Goal: Task Accomplishment & Management: Use online tool/utility

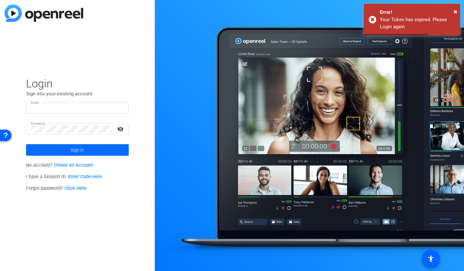
type input "[PERSON_NAME][EMAIL_ADDRESS][DOMAIN_NAME]"
click at [102, 148] on span at bounding box center [77, 149] width 103 height 15
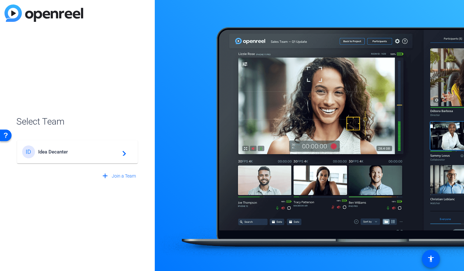
click at [93, 154] on span "Idea Decanter" at bounding box center [78, 152] width 80 height 6
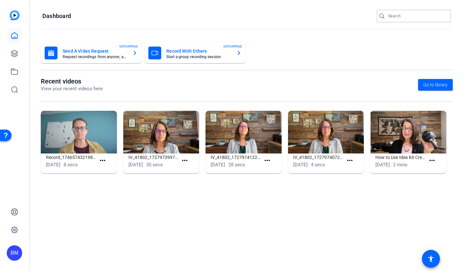
click at [404, 15] on input "Search" at bounding box center [417, 16] width 58 height 8
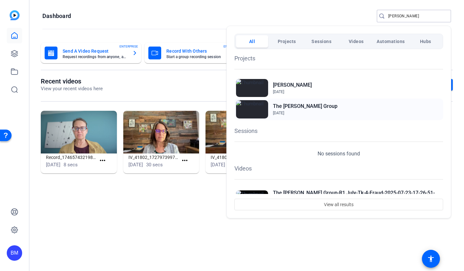
type input "Loewenthal"
click at [292, 110] on span "Apr 29, 2025" at bounding box center [305, 113] width 65 height 6
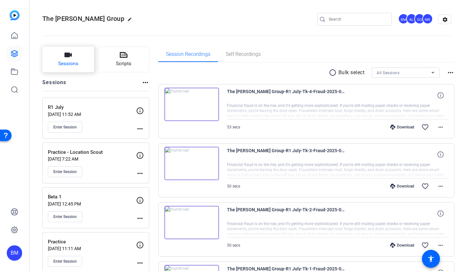
click at [68, 65] on span "Sessions" at bounding box center [68, 63] width 20 height 7
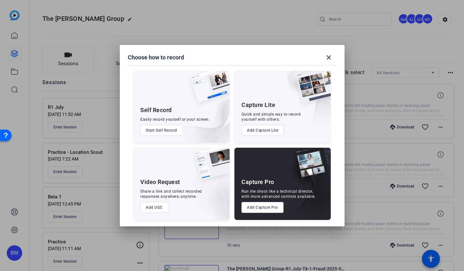
click at [257, 209] on button "Add Capture Pro" at bounding box center [262, 207] width 42 height 11
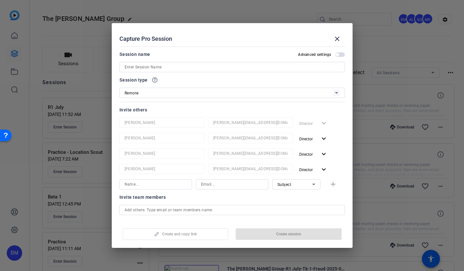
click at [208, 71] on div at bounding box center [232, 67] width 215 height 10
click at [210, 68] on input at bounding box center [232, 67] width 215 height 8
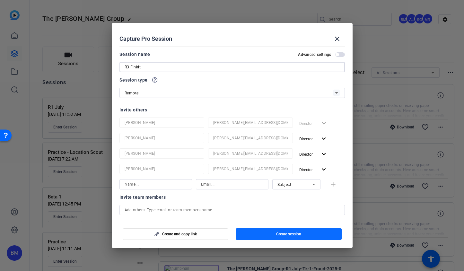
type input "R3 Finkit"
click at [241, 233] on span "button" at bounding box center [289, 233] width 106 height 15
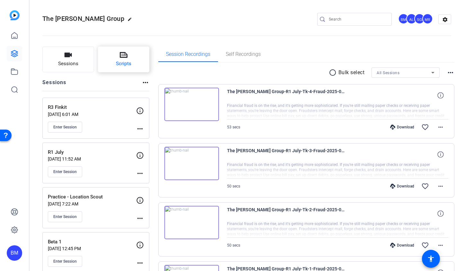
click at [117, 57] on button "Scripts" at bounding box center [124, 60] width 52 height 26
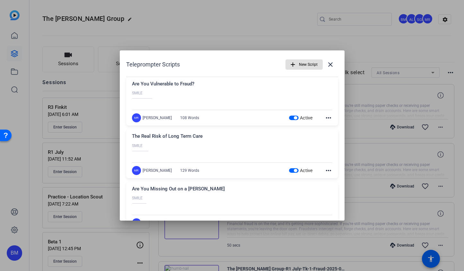
click at [299, 65] on span "New Script" at bounding box center [308, 64] width 19 height 12
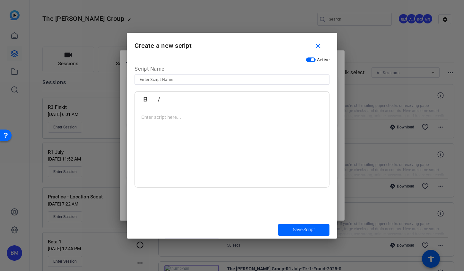
click at [183, 116] on p at bounding box center [231, 117] width 181 height 7
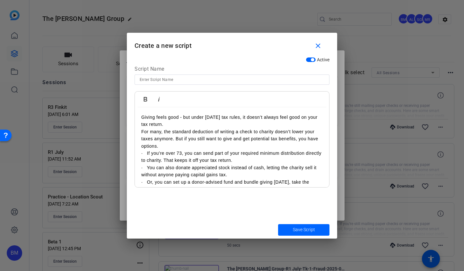
click at [164, 76] on input at bounding box center [232, 80] width 185 height 8
type input "Charitable Tax Strategies"
click at [154, 116] on p "Giving feels good - but under [DATE] tax rules, it doesn’t always feel good on …" at bounding box center [231, 121] width 181 height 14
click at [136, 118] on div "Giving feels good - but under today’s tax rules, it doesn’t always feel good on…" at bounding box center [232, 160] width 194 height 106
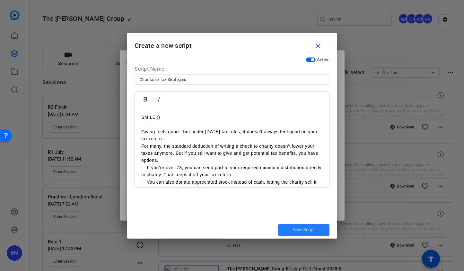
click at [307, 230] on span "Save Script" at bounding box center [304, 229] width 22 height 7
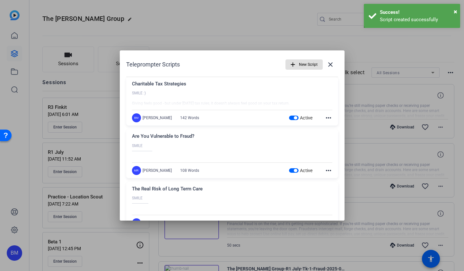
click at [294, 171] on span "button" at bounding box center [295, 170] width 3 height 3
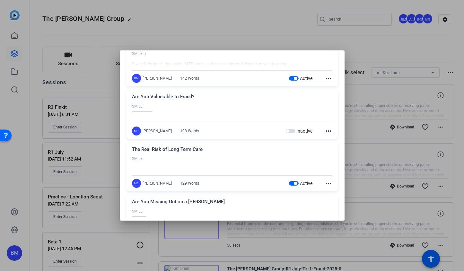
click at [289, 184] on span "button" at bounding box center [294, 183] width 10 height 4
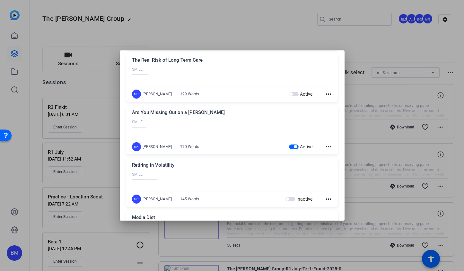
scroll to position [140, 0]
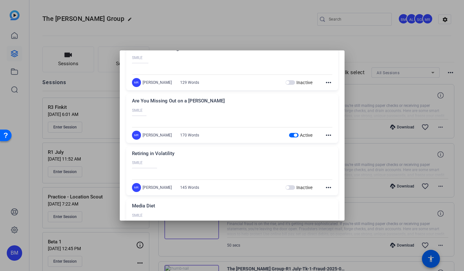
click at [289, 136] on span "button" at bounding box center [294, 135] width 10 height 4
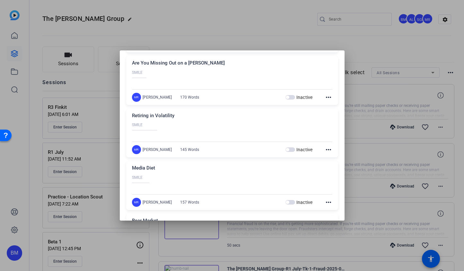
scroll to position [0, 0]
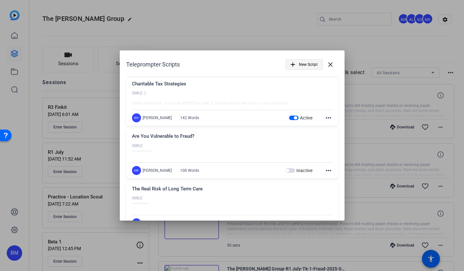
click at [303, 61] on span "New Script" at bounding box center [308, 64] width 19 height 12
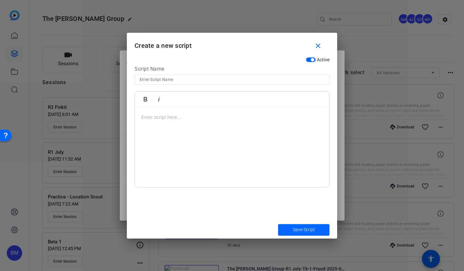
click at [158, 117] on p at bounding box center [231, 117] width 181 height 7
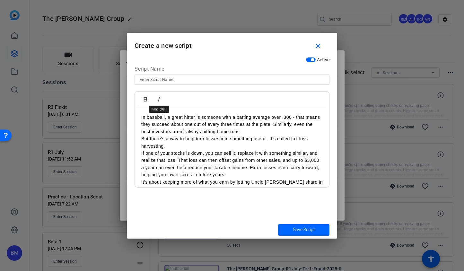
scroll to position [27, 0]
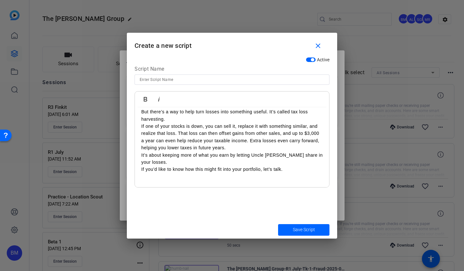
click at [162, 79] on input at bounding box center [232, 80] width 185 height 8
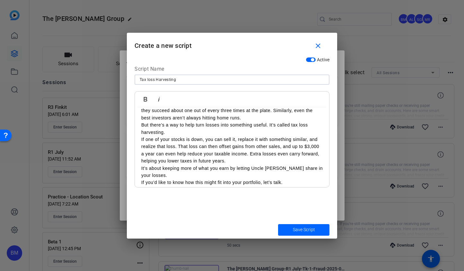
scroll to position [0, 0]
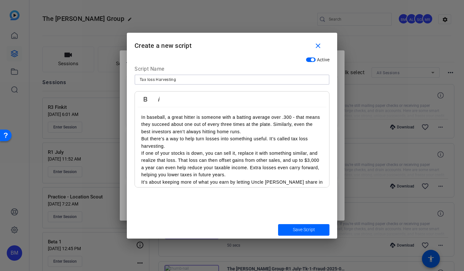
type input "Tax loss Harvesting"
click at [138, 115] on div "In baseball, a great hitter is someone with a batting average over .300 - that …" at bounding box center [232, 163] width 194 height 113
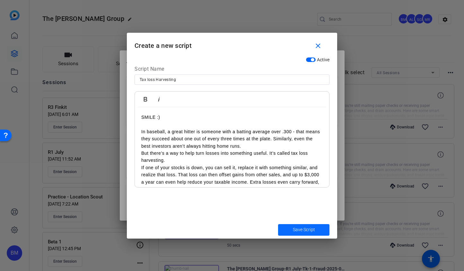
click at [314, 227] on span "Save Script" at bounding box center [304, 229] width 22 height 7
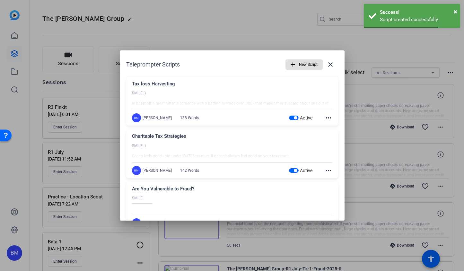
click at [295, 66] on span "button" at bounding box center [304, 64] width 37 height 15
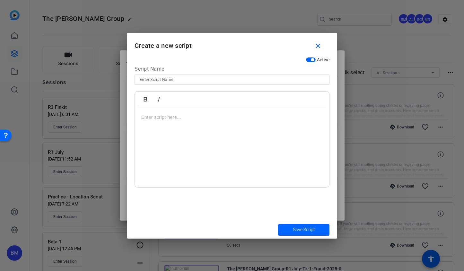
click at [155, 115] on p at bounding box center [231, 117] width 181 height 7
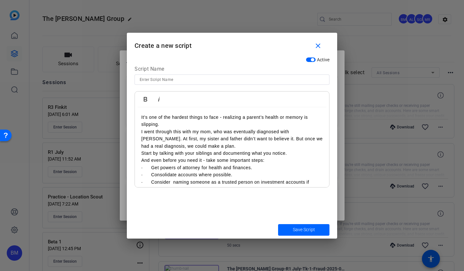
click at [140, 115] on div "It’s one of the hardest things to face - realizing a parent’s health or memory …" at bounding box center [232, 163] width 194 height 113
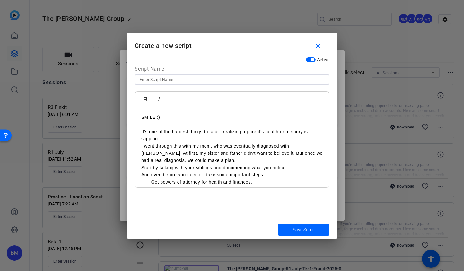
click at [164, 79] on input at bounding box center [232, 80] width 185 height 8
type input "Aging Parents"
click at [302, 230] on span "Save Script" at bounding box center [304, 229] width 22 height 7
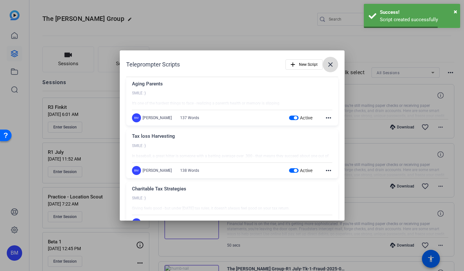
drag, startPoint x: 325, startPoint y: 69, endPoint x: 278, endPoint y: 69, distance: 47.5
click at [325, 69] on span at bounding box center [330, 64] width 15 height 15
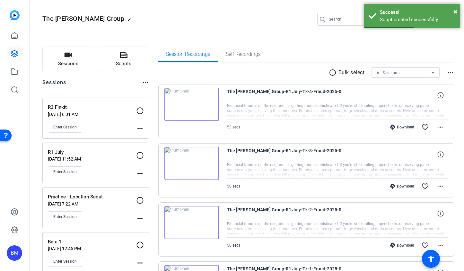
click at [138, 130] on mat-icon "more_horiz" at bounding box center [140, 129] width 8 height 8
click at [142, 136] on span "Edit Session" at bounding box center [155, 138] width 29 height 8
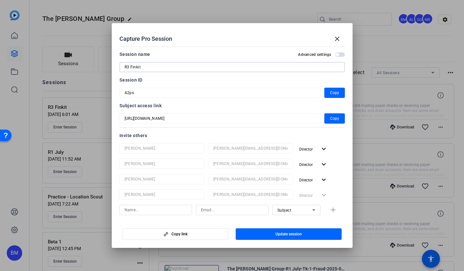
drag, startPoint x: 147, startPoint y: 66, endPoint x: 130, endPoint y: 65, distance: 17.1
click at [130, 65] on input "R3 Finkit" at bounding box center [232, 67] width 215 height 8
type input "R3"
click at [275, 236] on span "button" at bounding box center [289, 233] width 106 height 15
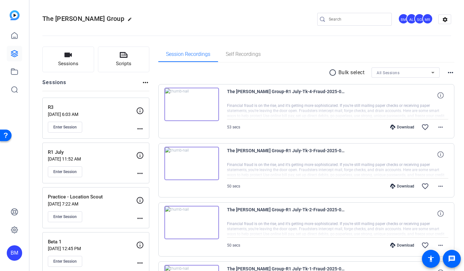
click at [57, 133] on div "R3 Oct 15, 2025 @ 6:03 AM Enter Session more_horiz" at bounding box center [95, 118] width 107 height 41
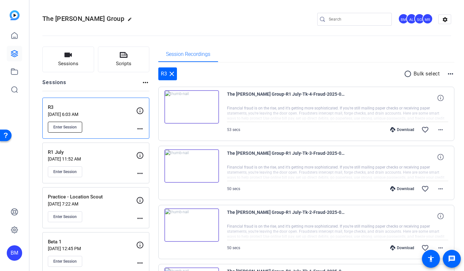
click at [59, 127] on span "Enter Session" at bounding box center [64, 127] width 23 height 5
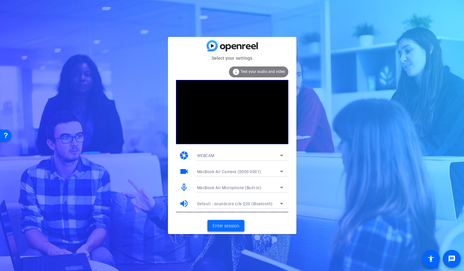
click at [231, 224] on span "Enter session" at bounding box center [226, 226] width 27 height 7
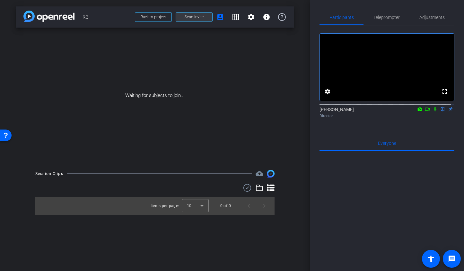
click at [196, 19] on span "Send invite" at bounding box center [194, 16] width 19 height 5
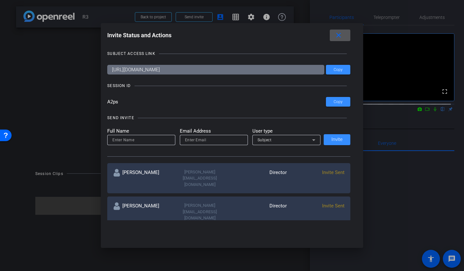
click at [331, 38] on div "Invite Status and Actions close" at bounding box center [228, 36] width 243 height 12
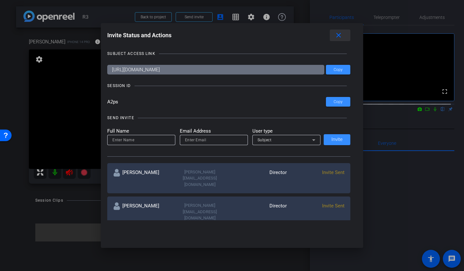
click at [339, 36] on mat-icon "close" at bounding box center [339, 35] width 8 height 8
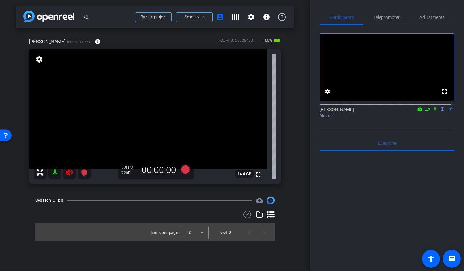
click at [72, 172] on icon at bounding box center [69, 172] width 7 height 6
click at [391, 21] on span "Teleprompter" at bounding box center [386, 17] width 26 height 15
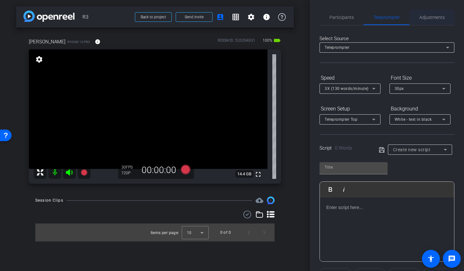
click at [426, 21] on span "Adjustments" at bounding box center [431, 17] width 25 height 15
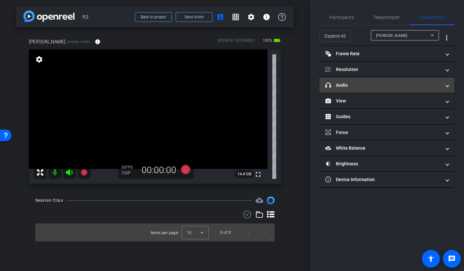
click at [382, 86] on mat-panel-title "headphone icon Audio" at bounding box center [383, 85] width 116 height 7
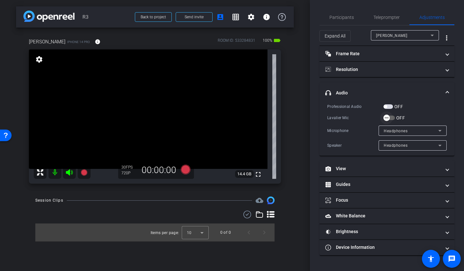
click at [393, 117] on span "button" at bounding box center [389, 118] width 12 height 4
click at [391, 108] on span "button" at bounding box center [388, 106] width 10 height 4
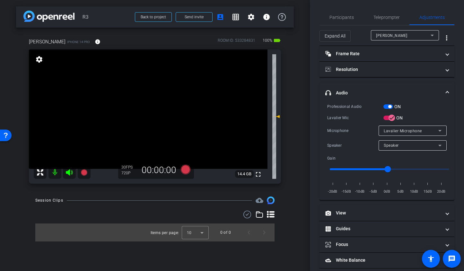
click at [390, 107] on span "button" at bounding box center [389, 106] width 3 height 3
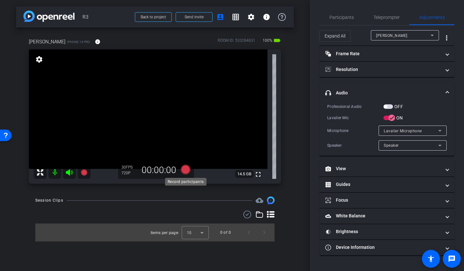
click at [185, 171] on icon at bounding box center [185, 170] width 10 height 10
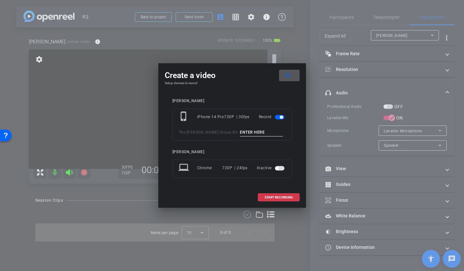
click at [241, 133] on input at bounding box center [261, 132] width 43 height 8
type input "mic test"
click at [290, 198] on span "START RECORDING" at bounding box center [279, 197] width 28 height 3
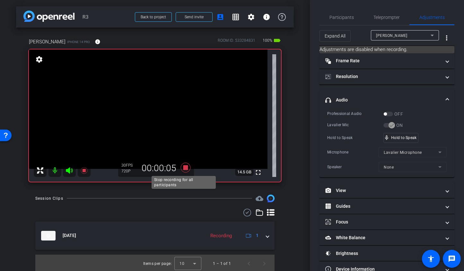
click at [186, 166] on icon at bounding box center [185, 168] width 10 height 10
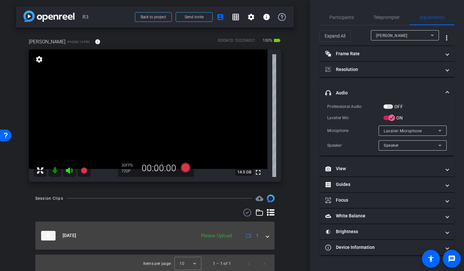
click at [266, 236] on span at bounding box center [267, 235] width 3 height 7
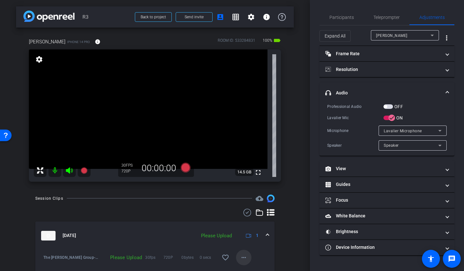
click at [236, 256] on span at bounding box center [243, 257] width 15 height 15
click at [240, 229] on span "Upload" at bounding box center [251, 228] width 26 height 8
click at [46, 258] on mat-icon "play_circle_outline" at bounding box center [43, 257] width 6 height 6
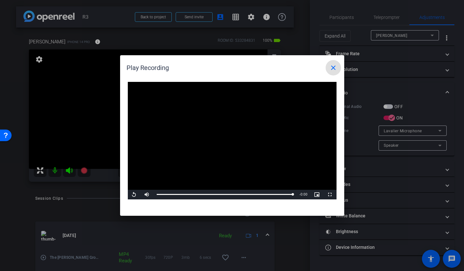
click at [329, 70] on mat-icon "close" at bounding box center [333, 68] width 8 height 8
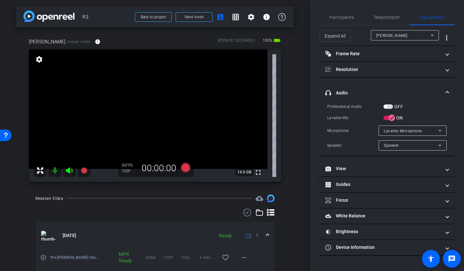
click at [54, 168] on mat-icon at bounding box center [54, 170] width 13 height 13
click at [68, 171] on icon at bounding box center [69, 170] width 7 height 6
click at [44, 257] on mat-icon "play_circle_outline" at bounding box center [43, 257] width 6 height 6
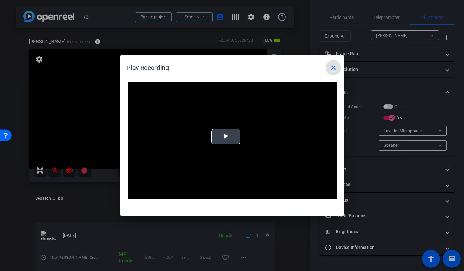
click at [230, 138] on video "Video Player" at bounding box center [232, 141] width 209 height 118
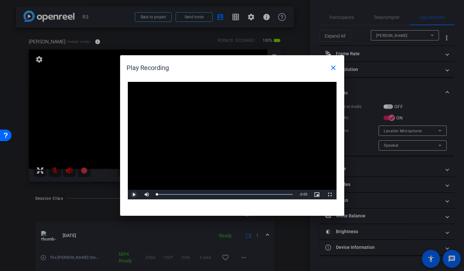
click at [133, 195] on span "Video Player" at bounding box center [134, 195] width 13 height 0
click at [331, 65] on mat-icon "close" at bounding box center [333, 68] width 8 height 8
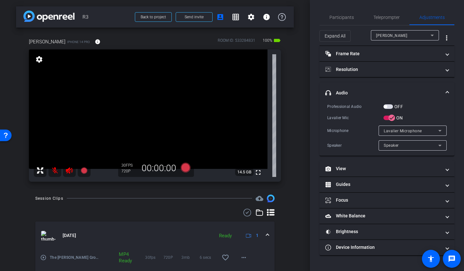
click at [53, 172] on mat-icon at bounding box center [54, 170] width 13 height 13
click at [67, 172] on icon at bounding box center [69, 170] width 7 height 6
click at [351, 20] on span "Participants" at bounding box center [341, 17] width 24 height 4
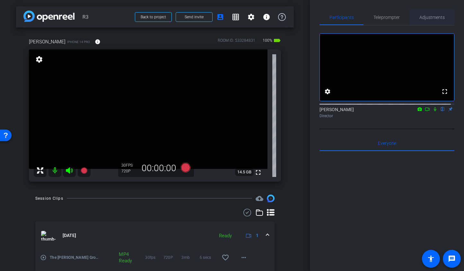
click at [439, 18] on span "Adjustments" at bounding box center [431, 17] width 25 height 4
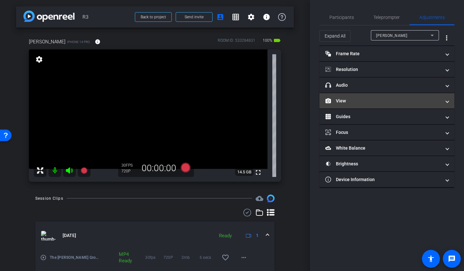
click at [391, 101] on mat-panel-title "View" at bounding box center [383, 101] width 116 height 7
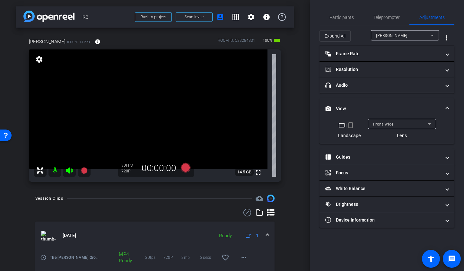
click at [352, 125] on mat-icon "crop_portrait" at bounding box center [351, 125] width 8 height 8
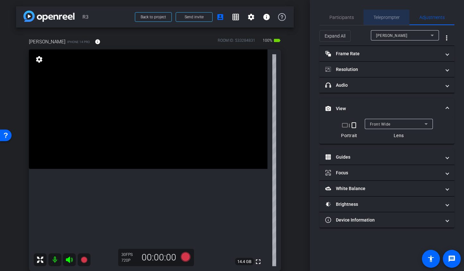
click at [390, 16] on span "Teleprompter" at bounding box center [386, 17] width 26 height 4
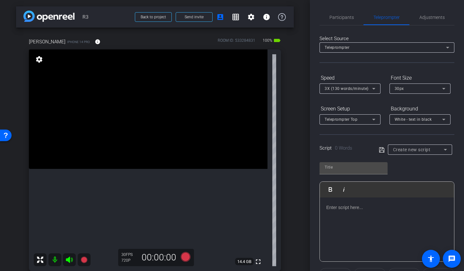
click at [353, 121] on span "Teleprompter Top" at bounding box center [341, 119] width 33 height 4
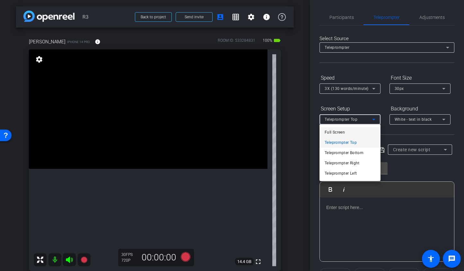
click at [349, 132] on mat-option "Full Screen" at bounding box center [350, 132] width 61 height 10
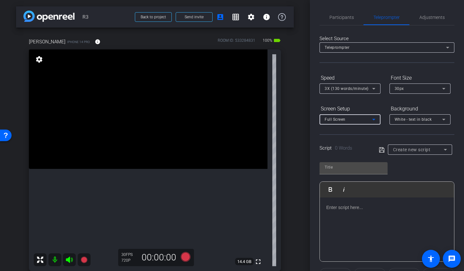
click at [344, 93] on div "3X (130 words/minute)" at bounding box center [350, 88] width 51 height 10
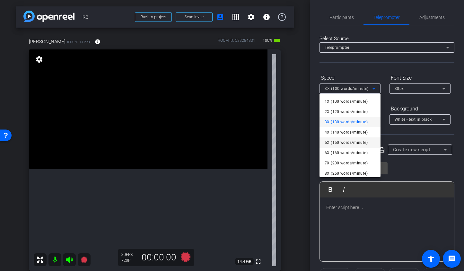
click at [346, 140] on span "5X (150 words/minute)" at bounding box center [346, 143] width 43 height 8
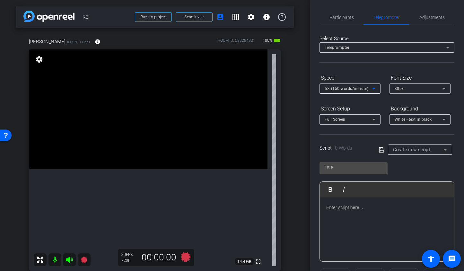
click at [346, 97] on div at bounding box center [350, 97] width 61 height 7
click at [348, 87] on span "5X (150 words/minute)" at bounding box center [347, 88] width 44 height 4
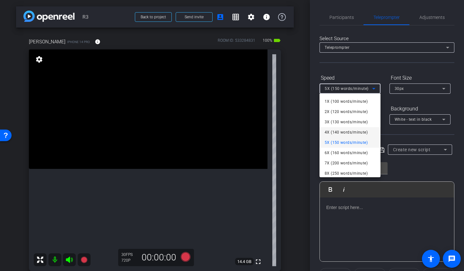
click at [348, 133] on span "4X (140 words/minute)" at bounding box center [346, 132] width 43 height 8
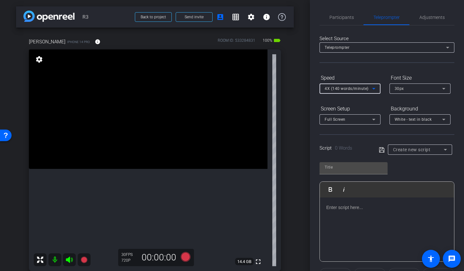
click at [415, 123] on div "White - text in black" at bounding box center [419, 119] width 48 height 8
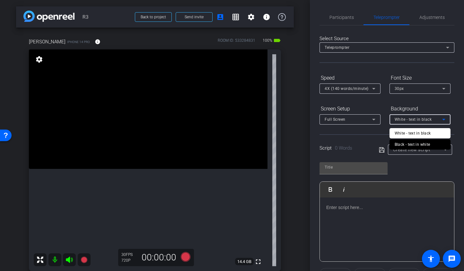
click at [415, 142] on div "Black - text in white" at bounding box center [413, 145] width 36 height 8
click at [417, 152] on div "Create new script" at bounding box center [418, 150] width 51 height 8
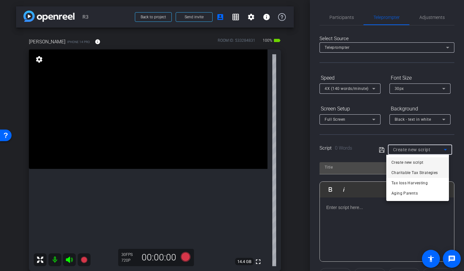
click at [415, 172] on span "Charitable Tax Strategies" at bounding box center [414, 173] width 46 height 8
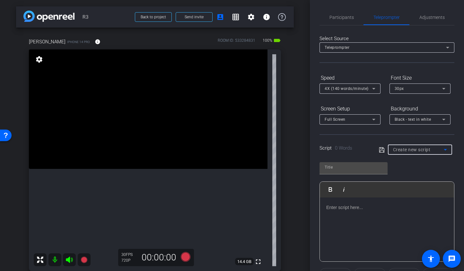
type input "Charitable Tax Strategies"
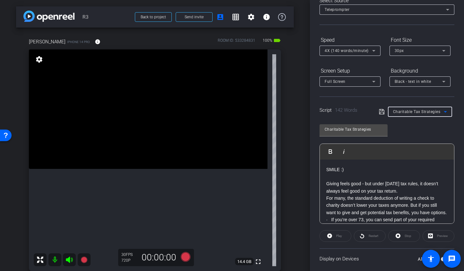
scroll to position [80, 0]
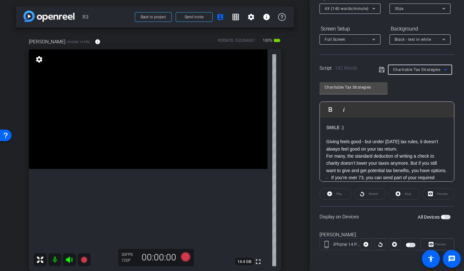
click at [444, 216] on span "button" at bounding box center [446, 217] width 10 height 4
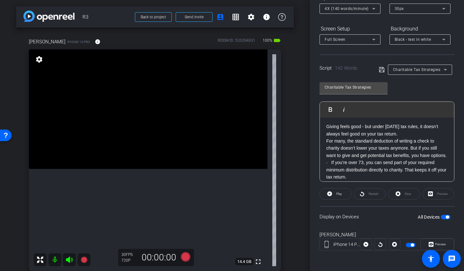
scroll to position [24, 0]
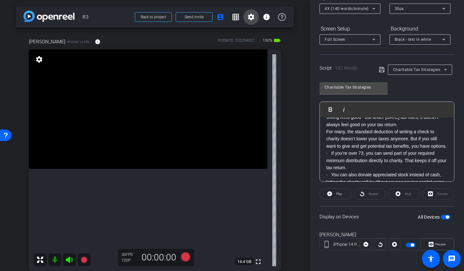
click at [250, 18] on mat-icon "settings" at bounding box center [251, 17] width 8 height 8
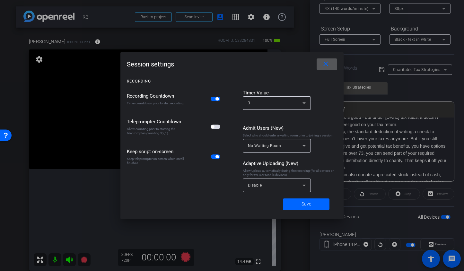
click at [216, 130] on div "Teleprompter Countdown Allow counting prior to starting the teleprompter (count…" at bounding box center [174, 126] width 95 height 23
click at [217, 123] on mat-slide-toggle at bounding box center [216, 126] width 11 height 7
click at [216, 130] on div "Teleprompter Countdown Allow counting prior to starting the teleprompter (count…" at bounding box center [174, 126] width 95 height 23
click at [217, 128] on span "button" at bounding box center [216, 127] width 10 height 4
click at [306, 206] on span "Save" at bounding box center [307, 204] width 10 height 7
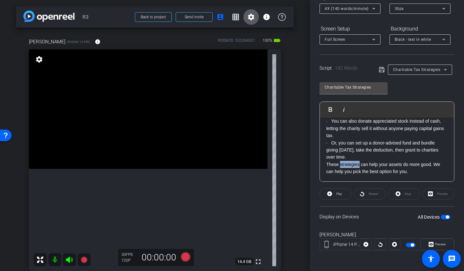
scroll to position [83, 0]
click at [340, 161] on p "· Or, you can set up a donor-advised fund and bundle giving [DATE], take the de…" at bounding box center [386, 150] width 121 height 22
click at [185, 259] on icon at bounding box center [185, 257] width 10 height 10
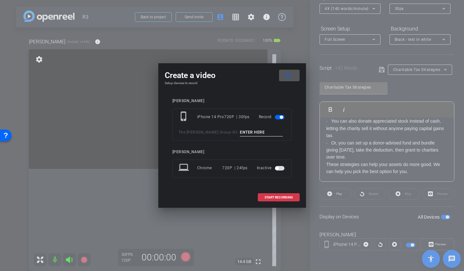
click at [253, 132] on input at bounding box center [261, 132] width 43 height 8
type input "Chari TA1"
click at [279, 200] on span at bounding box center [278, 197] width 41 height 15
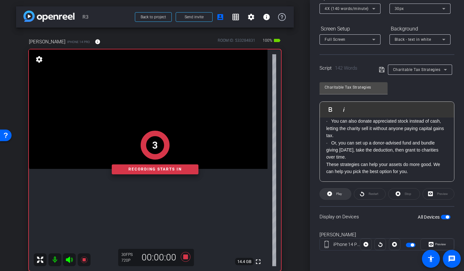
click at [333, 196] on span at bounding box center [335, 193] width 31 height 15
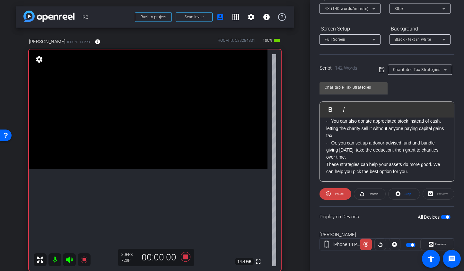
click at [70, 261] on icon at bounding box center [70, 260] width 8 height 8
click at [182, 256] on icon at bounding box center [185, 257] width 10 height 10
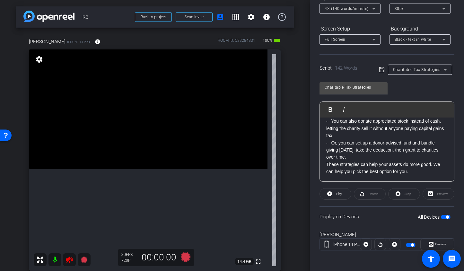
click at [70, 257] on icon at bounding box center [69, 260] width 7 height 6
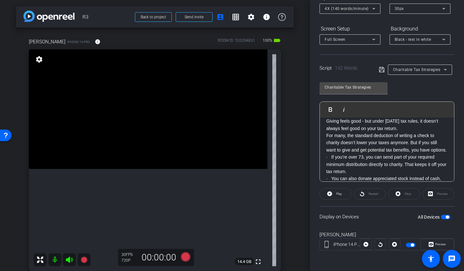
scroll to position [21, 0]
click at [346, 10] on span "4X (140 words/minute)" at bounding box center [347, 8] width 44 height 4
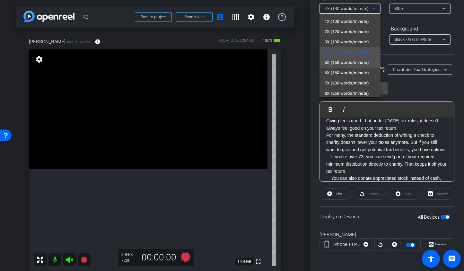
click at [346, 66] on span "5X (150 words/minute)" at bounding box center [347, 63] width 44 height 8
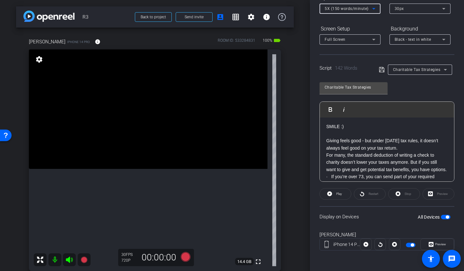
scroll to position [1, 0]
click at [442, 218] on span "button" at bounding box center [446, 217] width 10 height 4
click at [444, 216] on span "button" at bounding box center [446, 217] width 10 height 4
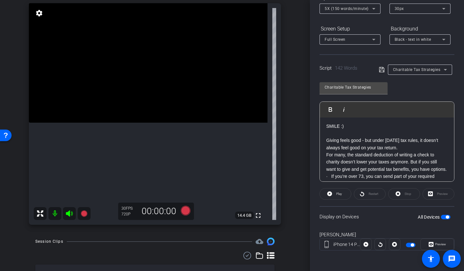
scroll to position [47, 0]
click at [184, 209] on icon at bounding box center [185, 211] width 10 height 10
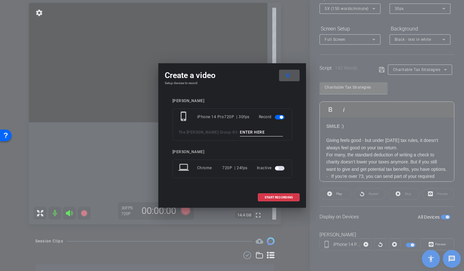
click at [249, 129] on input at bounding box center [261, 132] width 43 height 8
type input "Chari TA2"
click at [269, 196] on span "START RECORDING" at bounding box center [279, 197] width 28 height 3
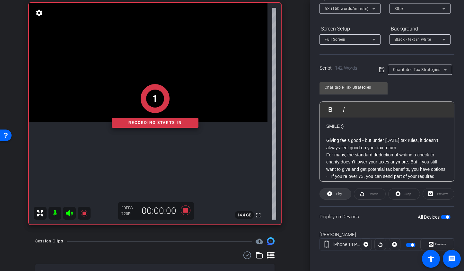
click at [334, 193] on span at bounding box center [335, 193] width 31 height 15
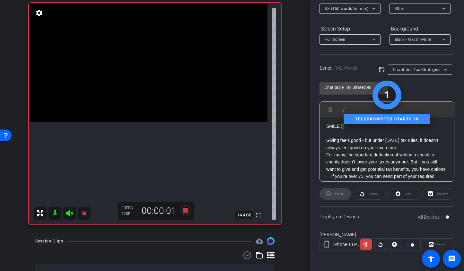
click at [69, 214] on icon at bounding box center [69, 213] width 7 height 6
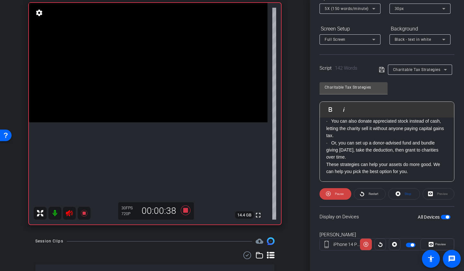
scroll to position [85, 0]
click at [183, 209] on icon at bounding box center [185, 211] width 10 height 10
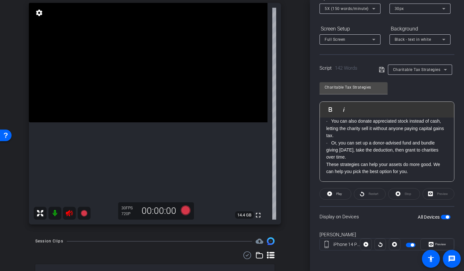
click at [69, 214] on icon at bounding box center [70, 213] width 8 height 8
click at [422, 68] on span "Charitable Tax Strategies" at bounding box center [417, 69] width 48 height 4
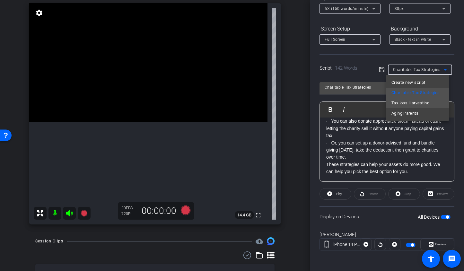
click at [426, 102] on span "Tax loss Harvesting" at bounding box center [410, 103] width 38 height 8
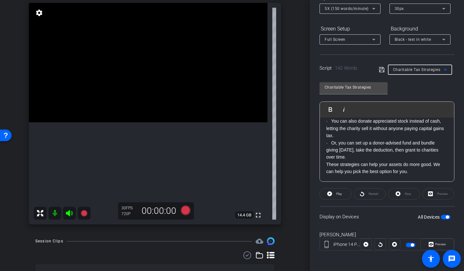
type input "Tax loss Harvesting"
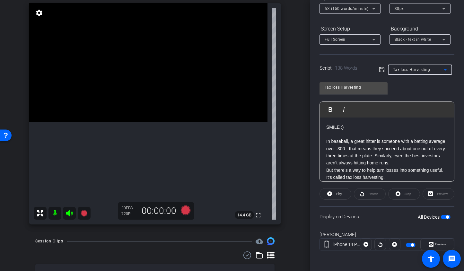
scroll to position [0, 0]
click at [83, 213] on icon at bounding box center [84, 213] width 6 height 6
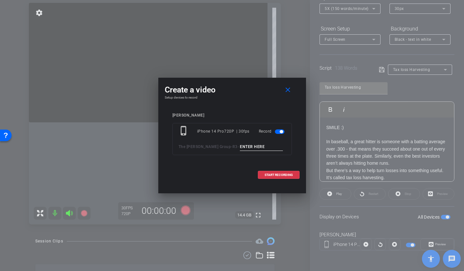
click at [248, 146] on input at bounding box center [261, 147] width 43 height 8
type input "Tax TA1"
click at [279, 173] on span "START RECORDING" at bounding box center [279, 174] width 28 height 3
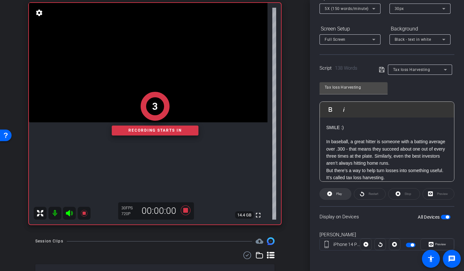
click at [338, 193] on span "Play" at bounding box center [339, 194] width 6 height 4
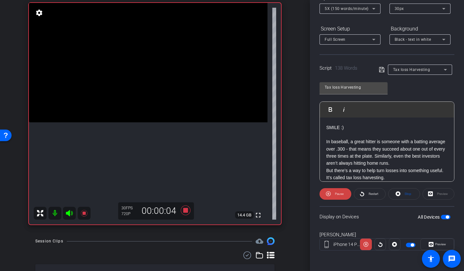
click at [71, 216] on icon at bounding box center [70, 213] width 8 height 8
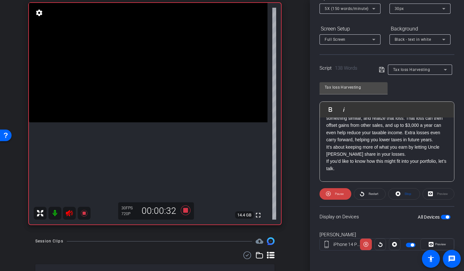
scroll to position [73, 0]
click at [84, 214] on icon at bounding box center [84, 213] width 6 height 6
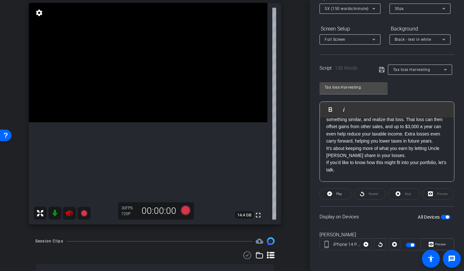
click at [69, 215] on icon at bounding box center [69, 213] width 7 height 6
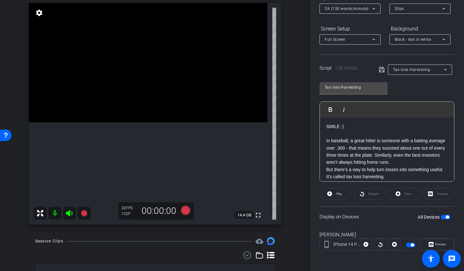
scroll to position [1, 0]
click at [182, 211] on icon at bounding box center [185, 211] width 10 height 10
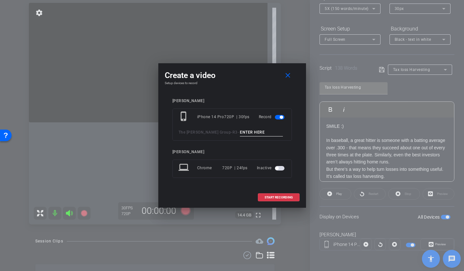
click at [244, 135] on input at bounding box center [261, 132] width 43 height 8
type input "Tax TA2"
click at [269, 200] on span at bounding box center [278, 197] width 41 height 15
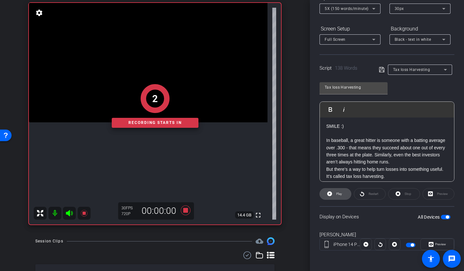
click at [328, 196] on icon at bounding box center [329, 194] width 5 height 8
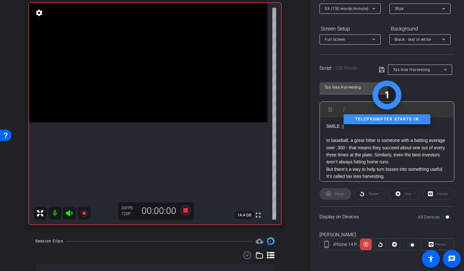
click at [67, 213] on icon at bounding box center [69, 213] width 7 height 6
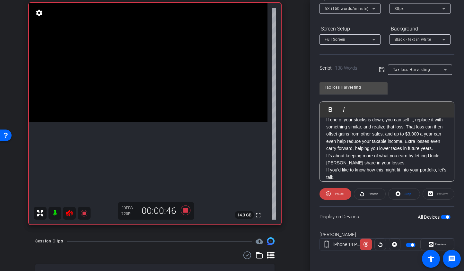
scroll to position [92, 0]
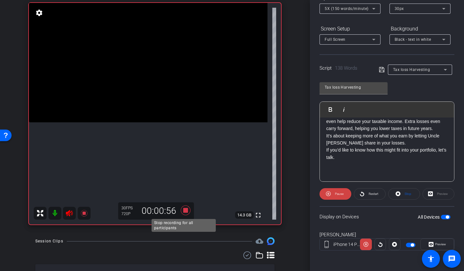
click at [184, 210] on icon at bounding box center [185, 211] width 10 height 10
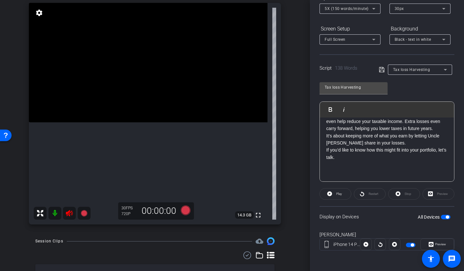
click at [67, 215] on icon at bounding box center [70, 213] width 8 height 8
click at [420, 72] on div "Tax loss Harvesting" at bounding box center [418, 70] width 51 height 8
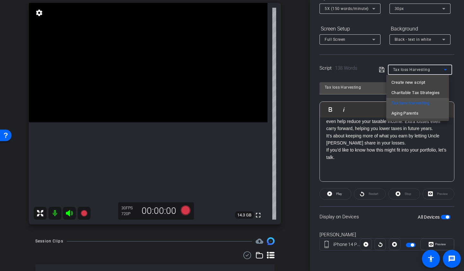
click at [413, 110] on span "Aging Parents" at bounding box center [404, 114] width 27 height 8
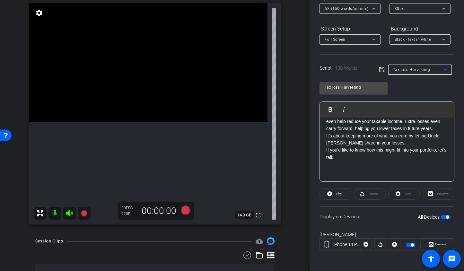
type input "Aging Parents"
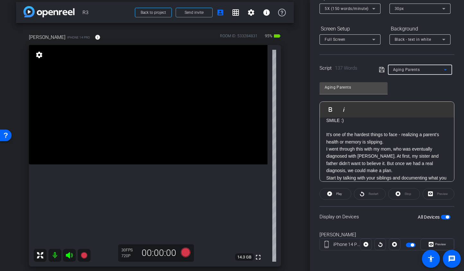
scroll to position [31, 0]
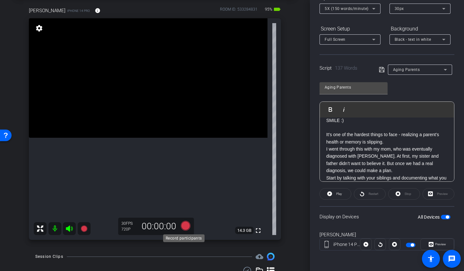
click at [186, 227] on icon at bounding box center [185, 226] width 10 height 10
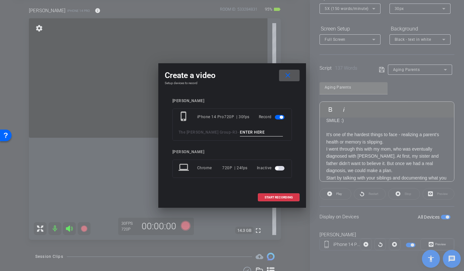
click at [247, 135] on input at bounding box center [261, 132] width 43 height 8
type input "A"
type input "Ag TA1"
click at [289, 197] on span "START RECORDING" at bounding box center [279, 197] width 28 height 3
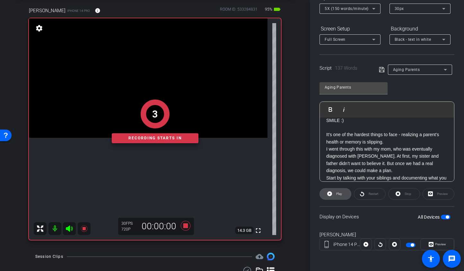
click at [335, 194] on span "Play" at bounding box center [338, 193] width 7 height 9
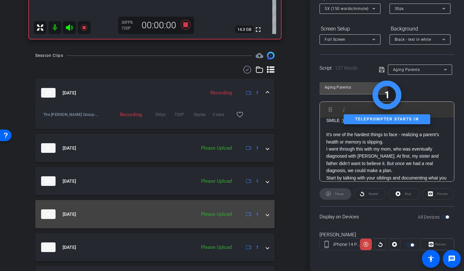
scroll to position [238, 0]
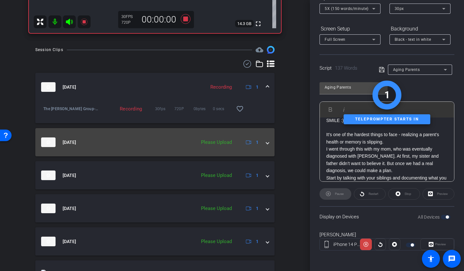
click at [266, 144] on span at bounding box center [267, 142] width 3 height 7
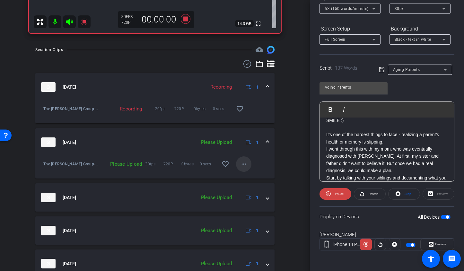
click at [241, 170] on span at bounding box center [243, 163] width 15 height 15
click at [245, 176] on span "Upload" at bounding box center [251, 178] width 26 height 8
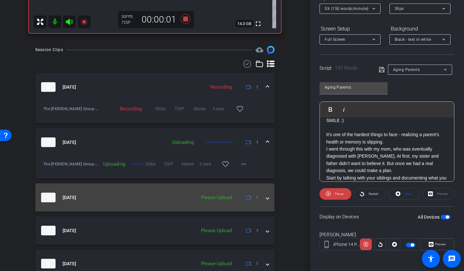
click at [266, 198] on span at bounding box center [267, 197] width 3 height 7
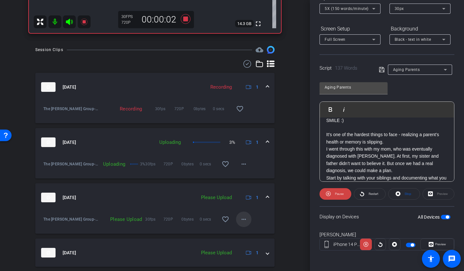
click at [244, 223] on span at bounding box center [243, 219] width 15 height 15
click at [242, 231] on span "Upload" at bounding box center [251, 233] width 26 height 8
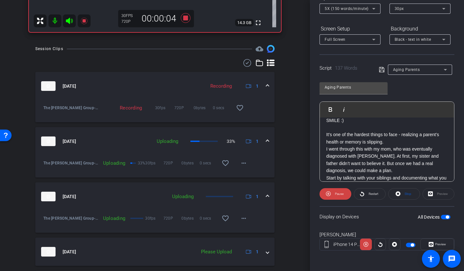
scroll to position [217, 0]
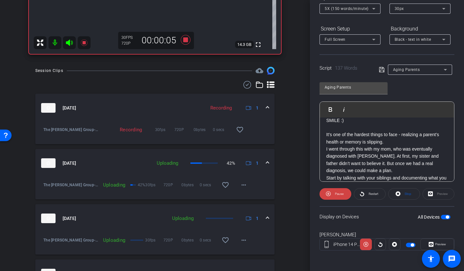
click at [71, 42] on icon at bounding box center [70, 43] width 8 height 8
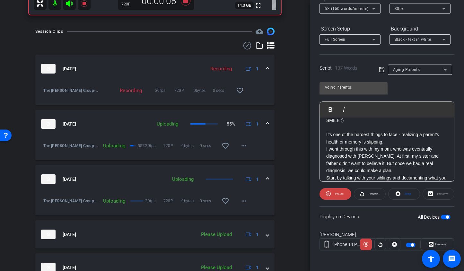
scroll to position [323, 0]
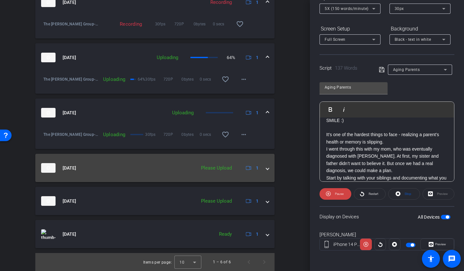
click at [261, 167] on div "[DATE] Please Upload 1" at bounding box center [153, 168] width 225 height 10
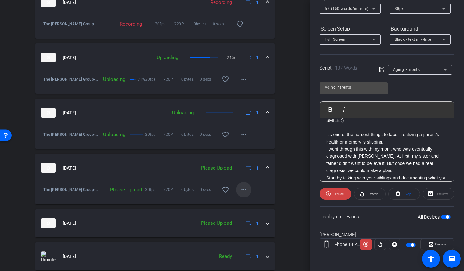
click at [243, 194] on span at bounding box center [243, 189] width 15 height 15
click at [243, 204] on span "Upload" at bounding box center [251, 203] width 26 height 8
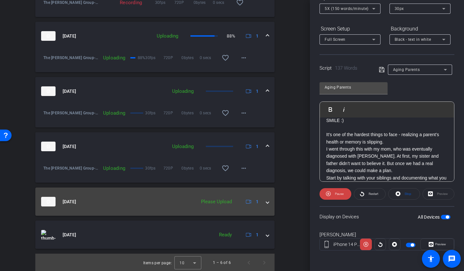
scroll to position [345, 0]
click at [266, 203] on span at bounding box center [267, 201] width 3 height 7
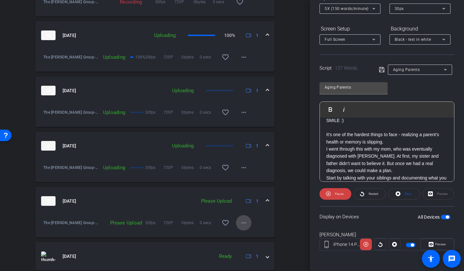
click at [240, 221] on mat-icon "more_horiz" at bounding box center [244, 223] width 8 height 8
click at [249, 233] on span "Upload" at bounding box center [251, 237] width 26 height 8
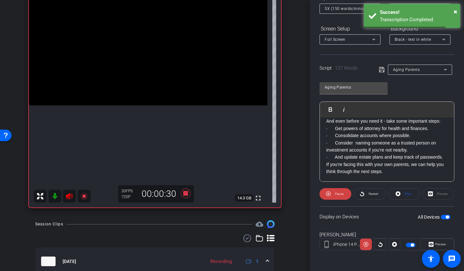
scroll to position [92, 0]
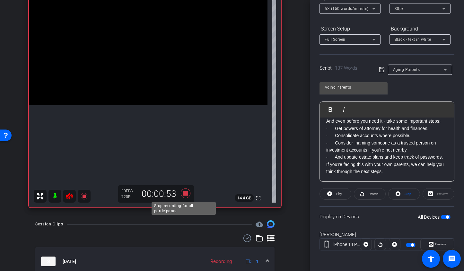
click at [185, 193] on icon at bounding box center [185, 194] width 10 height 10
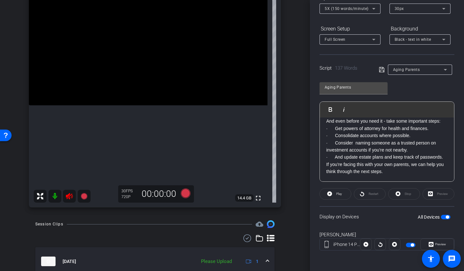
click at [71, 195] on icon at bounding box center [69, 196] width 7 height 6
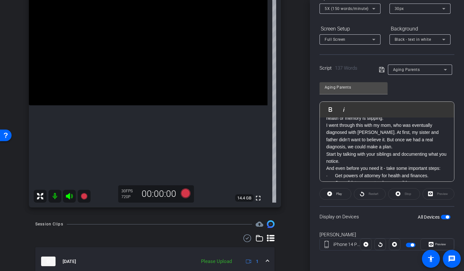
scroll to position [0, 0]
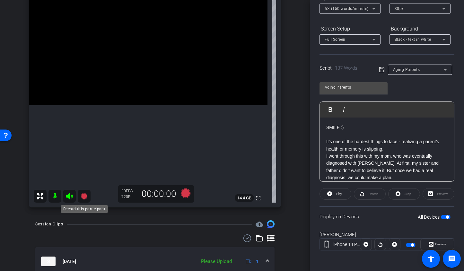
click at [85, 199] on icon at bounding box center [84, 196] width 6 height 6
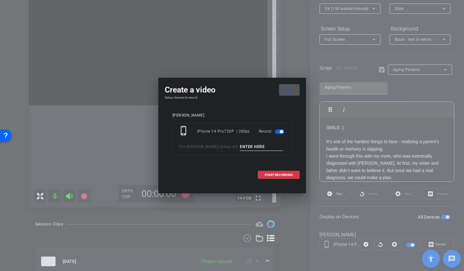
click at [259, 149] on input at bounding box center [261, 147] width 43 height 8
type input "Ag TA2"
click at [282, 174] on span "START RECORDING" at bounding box center [279, 174] width 28 height 3
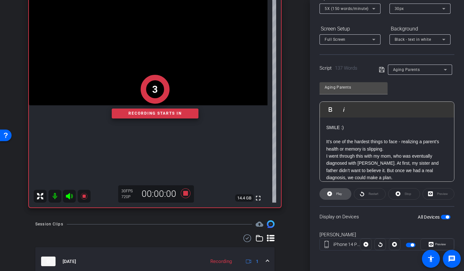
click at [336, 195] on span "Play" at bounding box center [339, 194] width 6 height 4
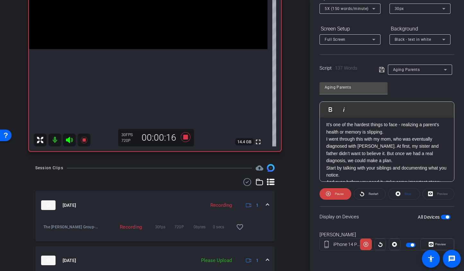
scroll to position [170, 0]
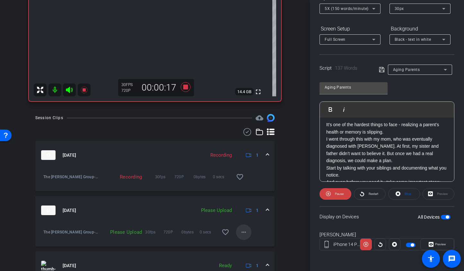
click at [241, 235] on mat-icon "more_horiz" at bounding box center [244, 232] width 8 height 8
click at [285, 225] on div at bounding box center [232, 135] width 464 height 271
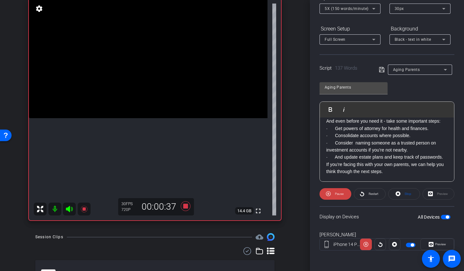
scroll to position [92, 0]
click at [183, 208] on icon at bounding box center [185, 206] width 10 height 10
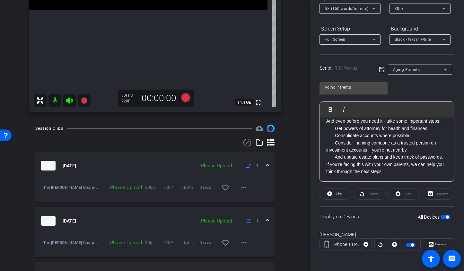
scroll to position [160, 0]
click at [242, 186] on mat-icon "more_horiz" at bounding box center [244, 187] width 8 height 8
click at [244, 198] on span "Upload" at bounding box center [251, 201] width 26 height 8
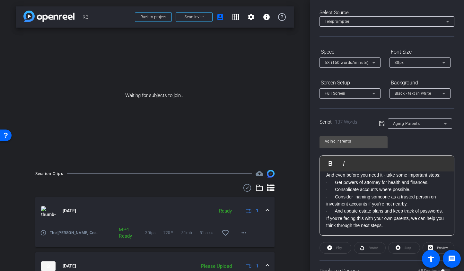
scroll to position [0, 0]
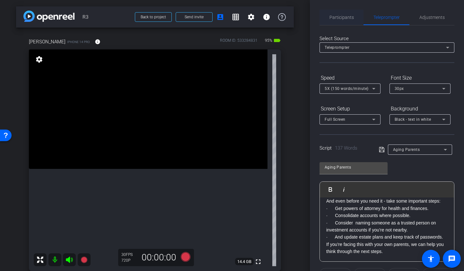
click at [348, 18] on span "Participants" at bounding box center [341, 17] width 24 height 4
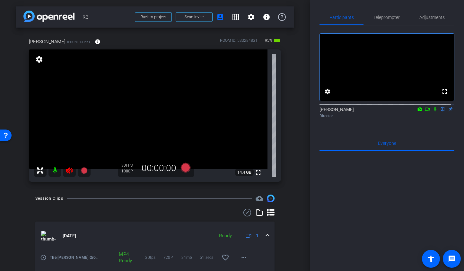
click at [68, 171] on icon at bounding box center [70, 171] width 8 height 8
click at [422, 17] on span "Adjustments" at bounding box center [431, 17] width 25 height 4
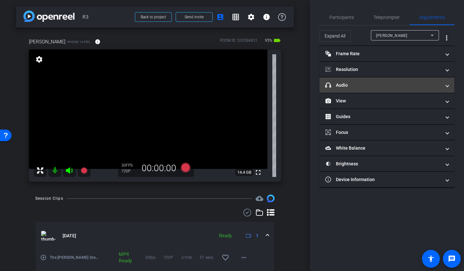
click at [367, 83] on mat-panel-title "headphone icon Audio" at bounding box center [383, 85] width 116 height 7
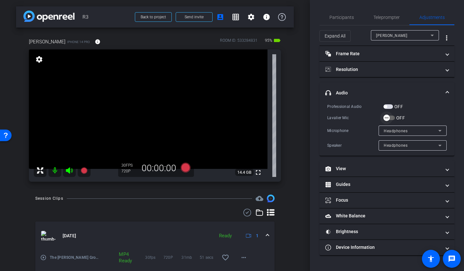
click at [392, 117] on span "button" at bounding box center [386, 117] width 13 height 13
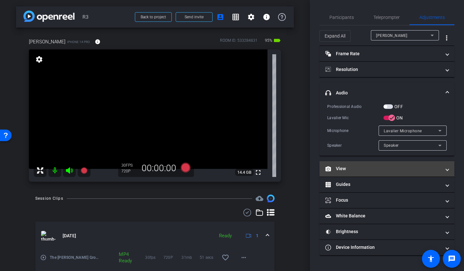
click at [349, 167] on mat-panel-title "View" at bounding box center [383, 168] width 116 height 7
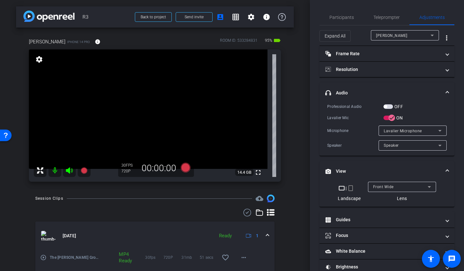
click at [349, 187] on mat-icon "crop_portrait" at bounding box center [351, 188] width 8 height 8
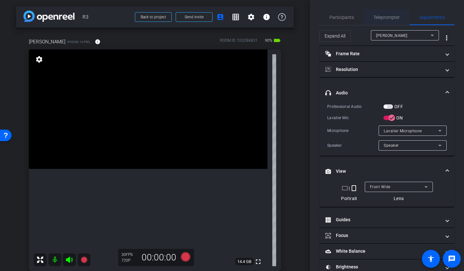
click at [387, 17] on span "Teleprompter" at bounding box center [386, 17] width 26 height 4
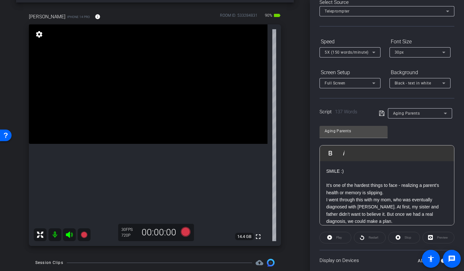
scroll to position [77, 0]
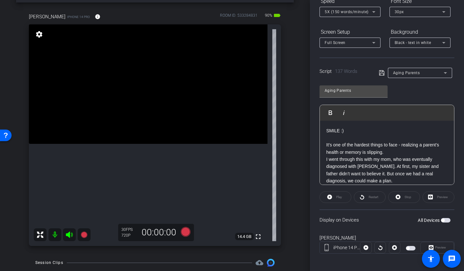
click at [445, 220] on span "button" at bounding box center [446, 220] width 10 height 4
click at [185, 233] on icon at bounding box center [185, 232] width 10 height 10
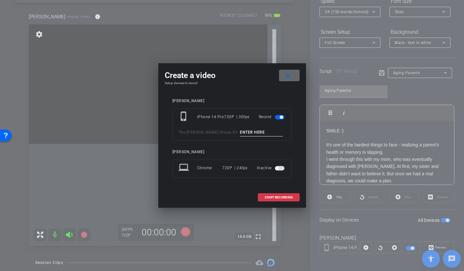
click at [290, 78] on mat-icon "close" at bounding box center [288, 76] width 8 height 8
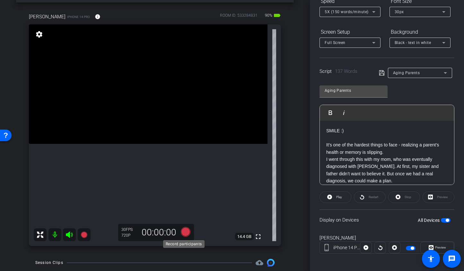
click at [178, 232] on icon at bounding box center [185, 232] width 15 height 12
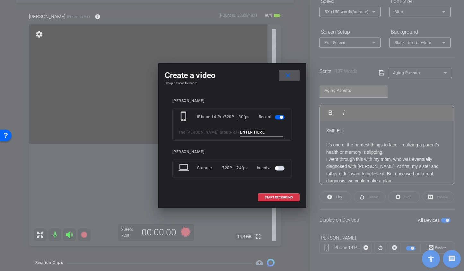
click at [246, 135] on input at bounding box center [261, 132] width 43 height 8
type input "A"
type input "u"
type input "in Ag TA3"
click at [281, 198] on span "START RECORDING" at bounding box center [279, 197] width 28 height 3
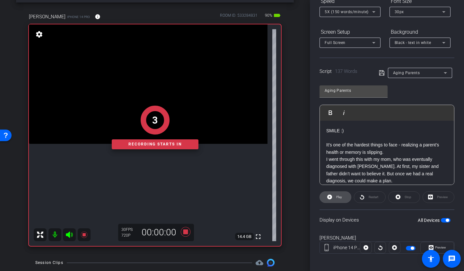
click at [335, 198] on span "Play" at bounding box center [338, 197] width 7 height 9
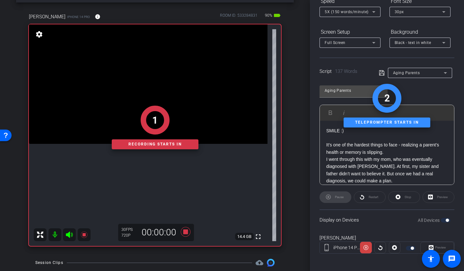
click at [69, 235] on div "1 Recording starts in" at bounding box center [155, 127] width 252 height 237
click at [68, 232] on div "1 Recording starts in" at bounding box center [155, 127] width 252 height 237
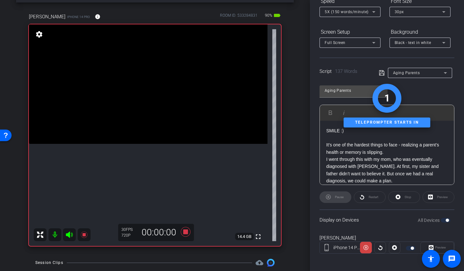
click at [70, 236] on icon at bounding box center [70, 235] width 8 height 8
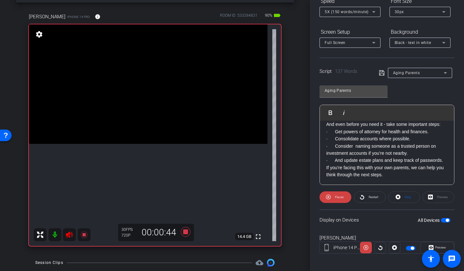
scroll to position [92, 0]
click at [184, 231] on icon at bounding box center [185, 232] width 10 height 10
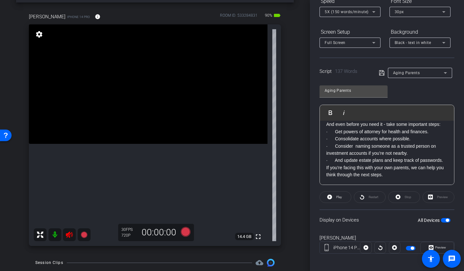
click at [70, 233] on icon at bounding box center [70, 235] width 8 height 8
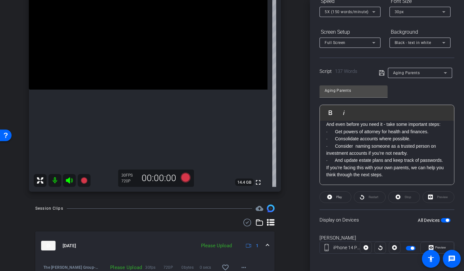
scroll to position [79, 0]
click at [244, 268] on span at bounding box center [243, 267] width 15 height 15
click at [246, 237] on span "Upload" at bounding box center [251, 238] width 26 height 8
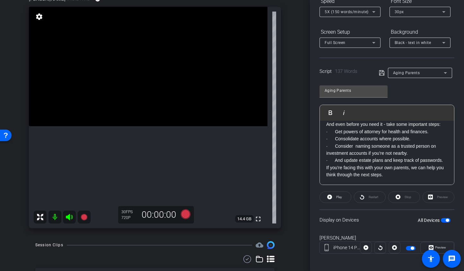
scroll to position [42, 0]
click at [429, 70] on div "Aging Parents" at bounding box center [418, 73] width 51 height 8
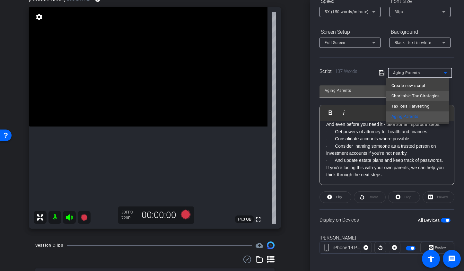
click at [422, 97] on span "Charitable Tax Strategies" at bounding box center [415, 96] width 48 height 8
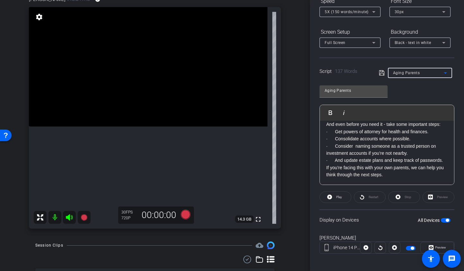
type input "Charitable Tax Strategies"
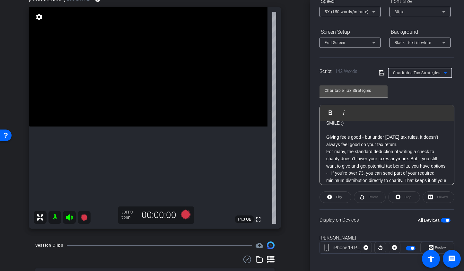
scroll to position [0, 0]
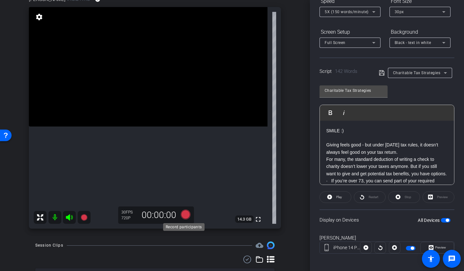
click at [184, 215] on icon at bounding box center [185, 215] width 10 height 10
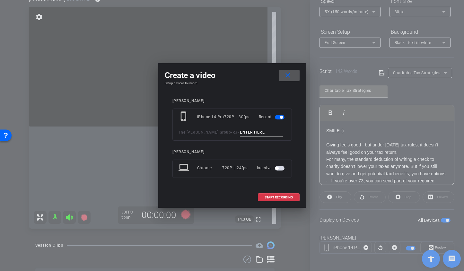
click at [250, 133] on input at bounding box center [261, 132] width 43 height 8
type input "in Char TA3"
click at [287, 198] on span "START RECORDING" at bounding box center [279, 197] width 28 height 3
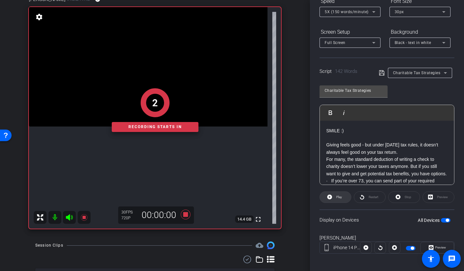
click at [327, 197] on icon at bounding box center [329, 197] width 5 height 5
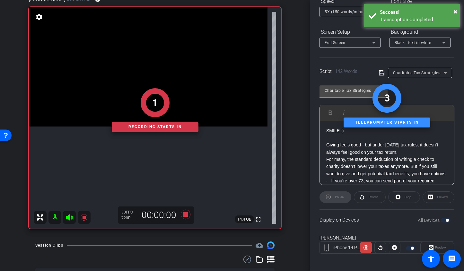
click at [70, 219] on div "1 Recording starts in" at bounding box center [155, 110] width 252 height 237
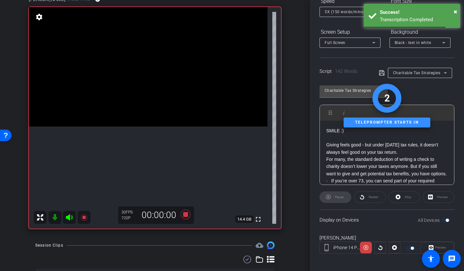
click at [71, 216] on icon at bounding box center [70, 218] width 8 height 8
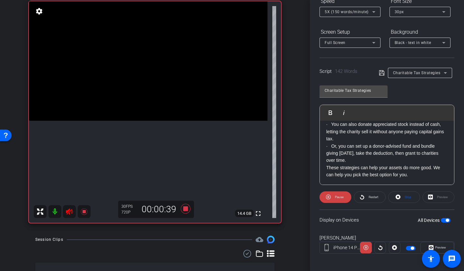
scroll to position [85, 0]
click at [184, 209] on icon at bounding box center [185, 209] width 10 height 10
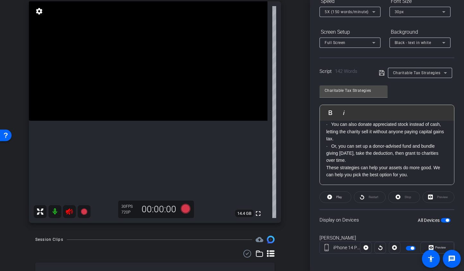
click at [71, 215] on icon at bounding box center [70, 212] width 8 height 8
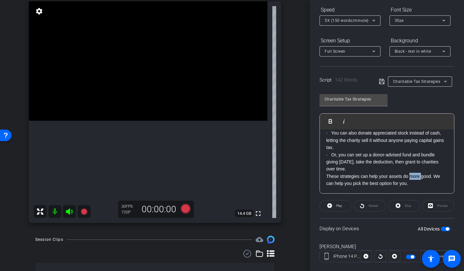
drag, startPoint x: 411, startPoint y: 177, endPoint x: 421, endPoint y: 178, distance: 10.3
click at [421, 178] on p "These strategies can help your assets do more good. We can help you pick the be…" at bounding box center [386, 180] width 121 height 14
click at [330, 123] on icon "button" at bounding box center [331, 121] width 4 height 4
click at [389, 164] on p "· Or, you can set up a donor-advised fund and bundle giving [DATE], take the de…" at bounding box center [386, 162] width 121 height 22
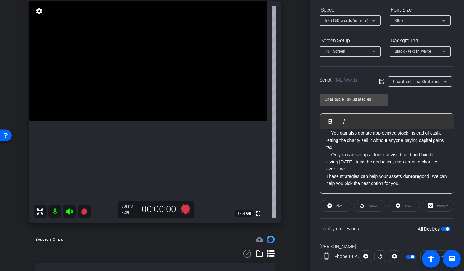
click at [441, 229] on span "button" at bounding box center [446, 229] width 10 height 4
click at [442, 229] on span "button" at bounding box center [446, 229] width 10 height 4
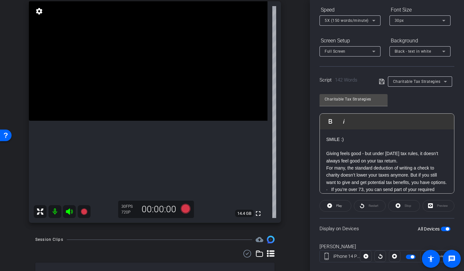
scroll to position [1, 0]
click at [183, 207] on icon at bounding box center [185, 209] width 10 height 10
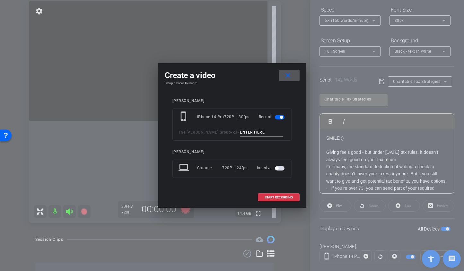
click at [250, 136] on input at bounding box center [261, 132] width 43 height 8
type input "C"
type input "in Char TA4"
click at [277, 198] on span "START RECORDING" at bounding box center [279, 197] width 28 height 3
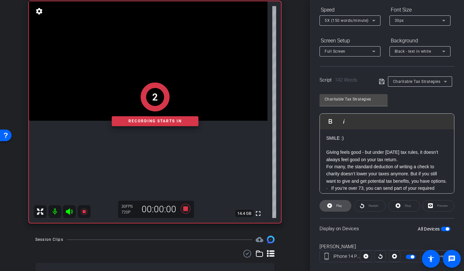
click at [337, 207] on span "Play" at bounding box center [339, 206] width 6 height 4
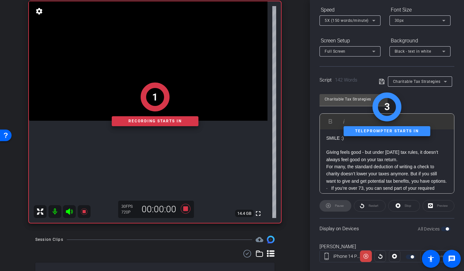
click at [72, 211] on div "1 Recording starts in" at bounding box center [155, 104] width 252 height 237
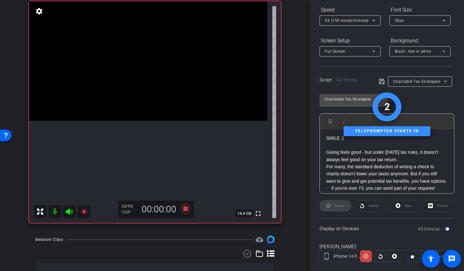
click at [70, 211] on icon at bounding box center [69, 211] width 7 height 6
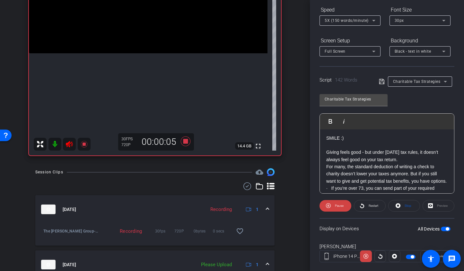
scroll to position [155, 0]
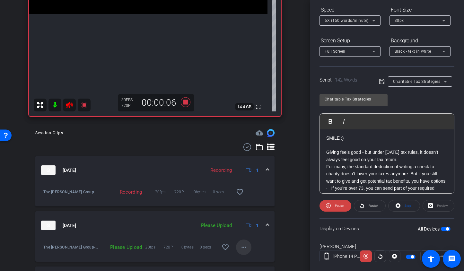
click at [236, 248] on span at bounding box center [243, 247] width 15 height 15
click at [242, 218] on span "Upload" at bounding box center [251, 218] width 26 height 8
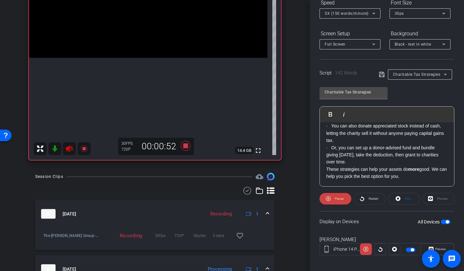
scroll to position [113, 0]
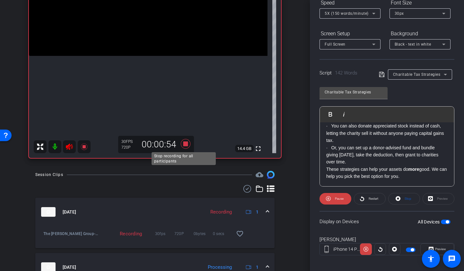
click at [185, 144] on icon at bounding box center [185, 144] width 10 height 10
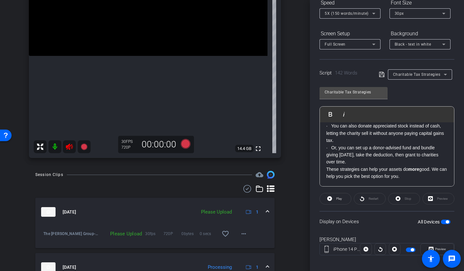
click at [68, 145] on icon at bounding box center [69, 147] width 7 height 6
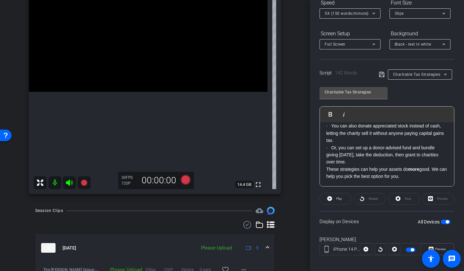
scroll to position [126, 0]
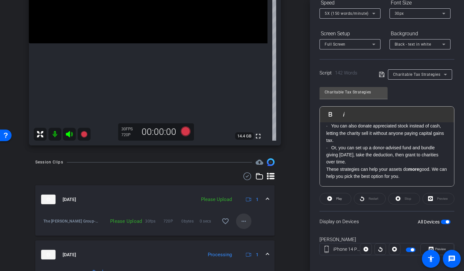
click at [240, 223] on mat-icon "more_horiz" at bounding box center [244, 221] width 8 height 8
click at [241, 233] on span "Upload" at bounding box center [251, 235] width 26 height 8
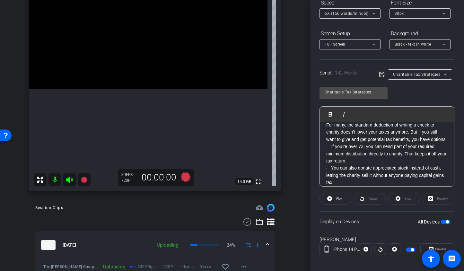
scroll to position [2, 0]
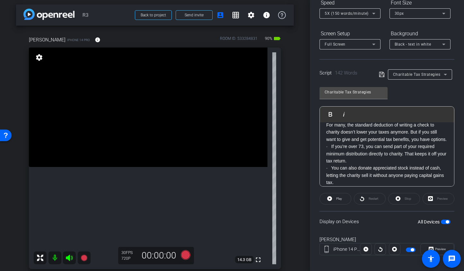
click at [399, 77] on span "Charitable Tax Strategies" at bounding box center [417, 74] width 48 height 4
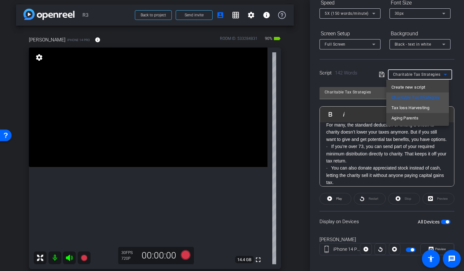
click at [404, 109] on span "Tax loss Harvesting" at bounding box center [410, 108] width 38 height 8
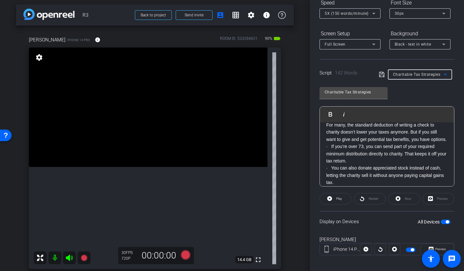
type input "Tax loss Harvesting"
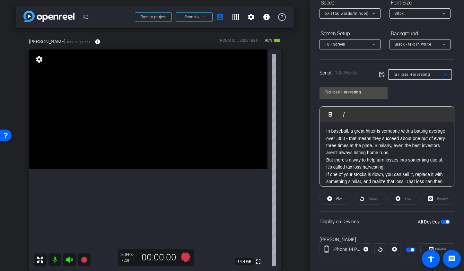
scroll to position [15, 0]
click at [182, 257] on icon at bounding box center [185, 257] width 10 height 10
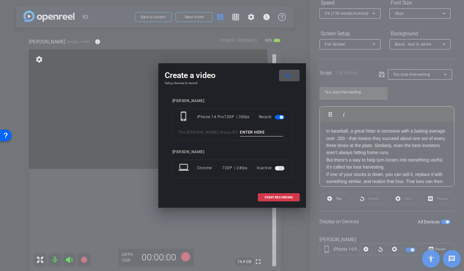
click at [251, 133] on input at bounding box center [261, 132] width 43 height 8
type input "in Tax TA3"
click at [277, 200] on span at bounding box center [278, 197] width 41 height 15
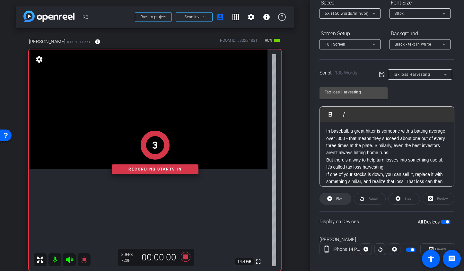
click at [331, 201] on icon at bounding box center [329, 199] width 5 height 8
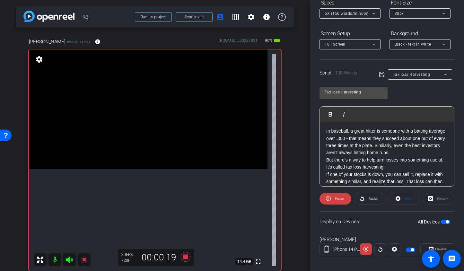
click at [72, 257] on icon at bounding box center [70, 260] width 8 height 8
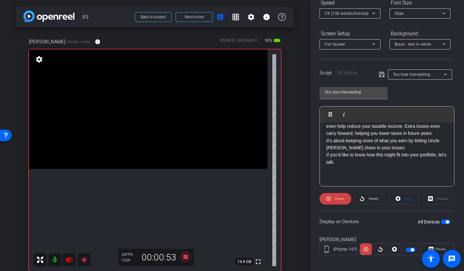
scroll to position [92, 0]
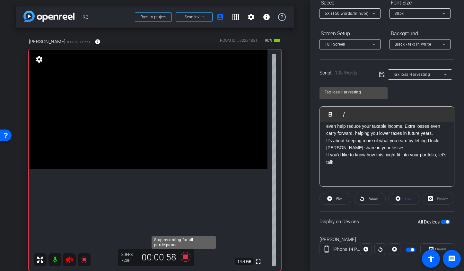
click at [186, 255] on icon at bounding box center [185, 257] width 15 height 12
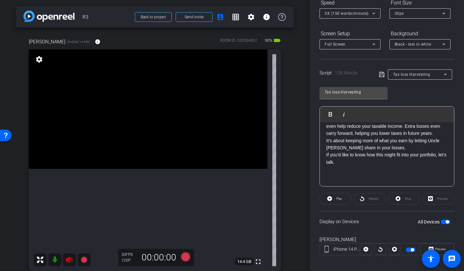
click at [71, 259] on icon at bounding box center [70, 260] width 8 height 8
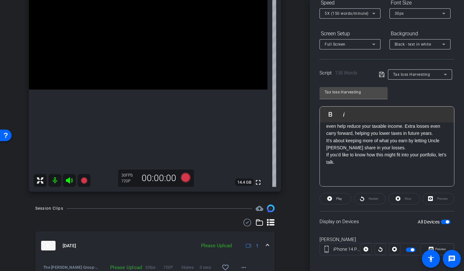
scroll to position [122, 0]
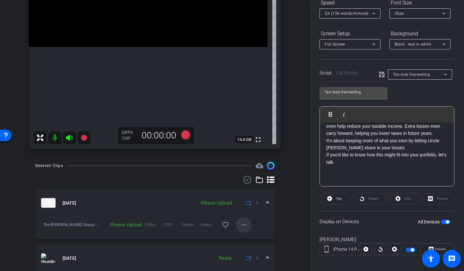
click at [241, 224] on mat-icon "more_horiz" at bounding box center [244, 225] width 8 height 8
click at [245, 239] on span "Upload" at bounding box center [251, 238] width 26 height 8
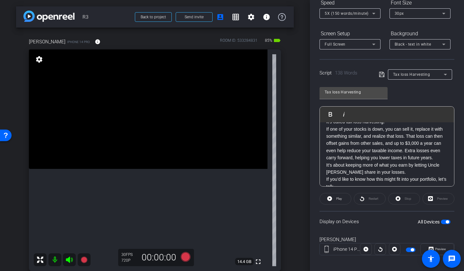
scroll to position [92, 0]
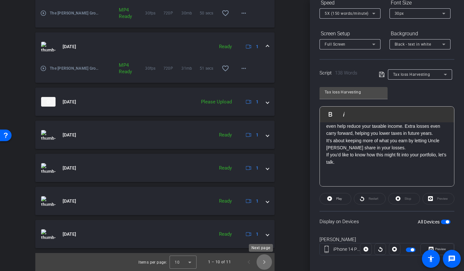
click at [259, 264] on span "Next page" at bounding box center [264, 261] width 15 height 15
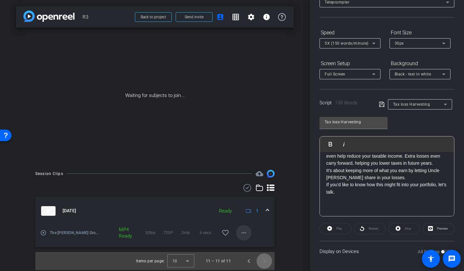
scroll to position [45, 0]
click at [249, 260] on span "Previous page" at bounding box center [248, 260] width 15 height 15
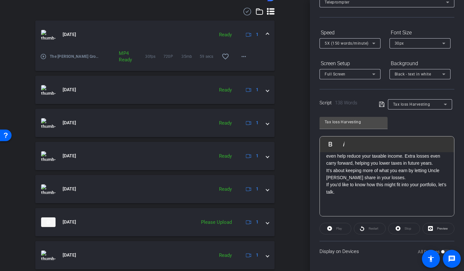
scroll to position [297, 0]
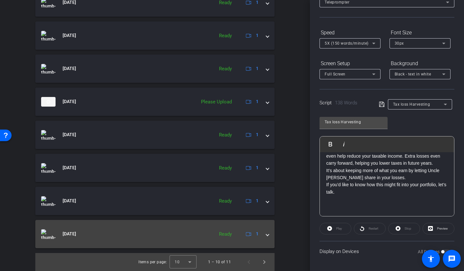
click at [266, 234] on span at bounding box center [267, 234] width 3 height 7
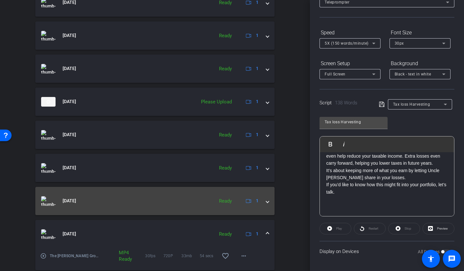
click at [266, 202] on span at bounding box center [267, 200] width 3 height 7
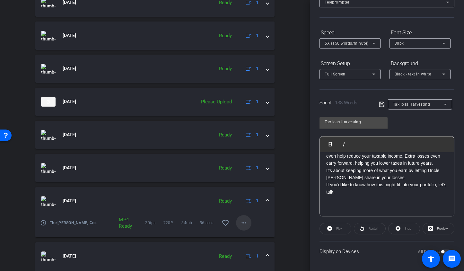
click at [240, 225] on mat-icon "more_horiz" at bounding box center [244, 223] width 8 height 8
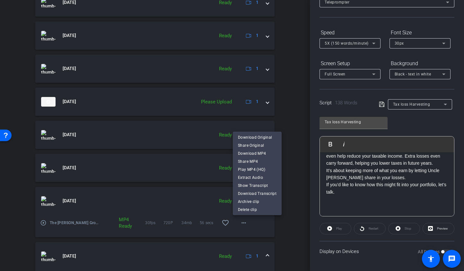
click at [253, 155] on span "Download MP4" at bounding box center [257, 154] width 39 height 8
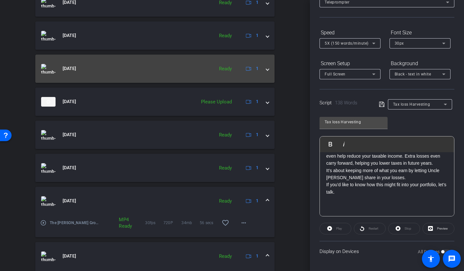
click at [260, 69] on div "[DATE] Ready 1" at bounding box center [153, 69] width 225 height 10
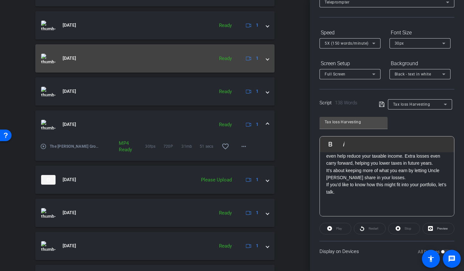
scroll to position [241, 0]
click at [266, 61] on span at bounding box center [267, 58] width 3 height 7
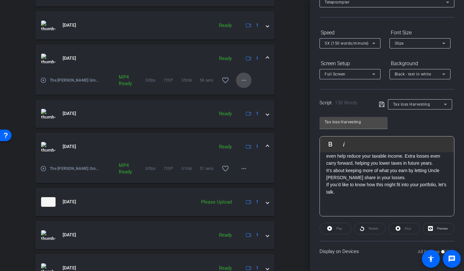
click at [240, 82] on mat-icon "more_horiz" at bounding box center [244, 80] width 8 height 8
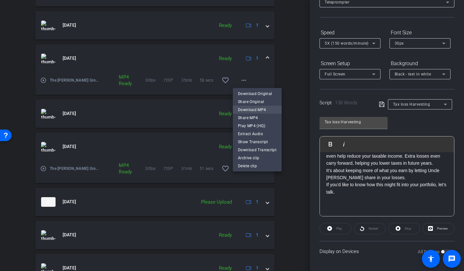
click at [239, 110] on span "Download MP4" at bounding box center [257, 110] width 39 height 8
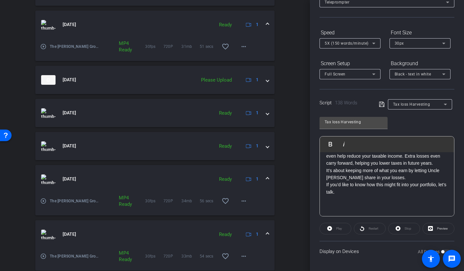
scroll to position [358, 0]
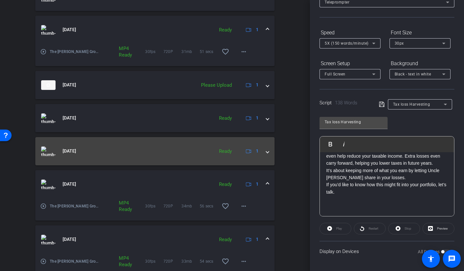
click at [266, 153] on span at bounding box center [267, 151] width 3 height 7
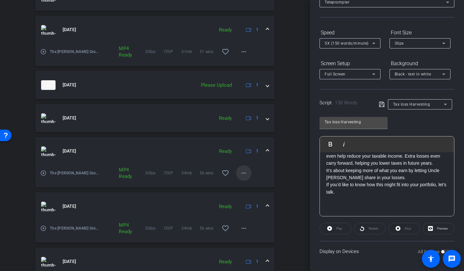
click at [240, 175] on mat-icon "more_horiz" at bounding box center [244, 173] width 8 height 8
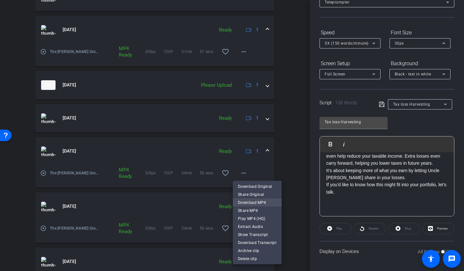
click at [254, 201] on span "Download MP4" at bounding box center [257, 203] width 39 height 8
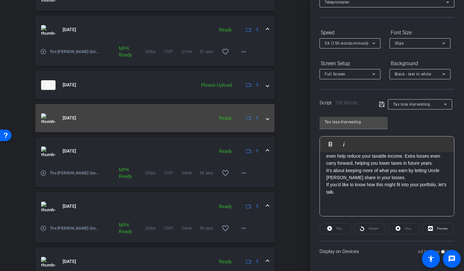
click at [263, 123] on mat-expansion-panel-header "[DATE] Ready 1" at bounding box center [154, 118] width 239 height 28
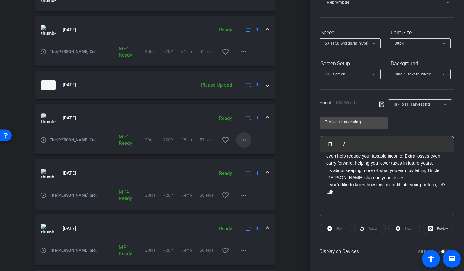
click at [240, 141] on mat-icon "more_horiz" at bounding box center [244, 140] width 8 height 8
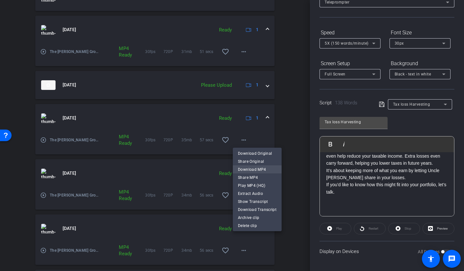
click at [244, 170] on span "Download MP4" at bounding box center [257, 170] width 39 height 8
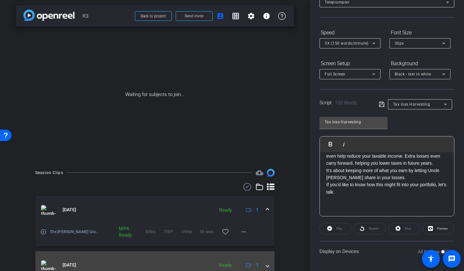
scroll to position [0, 0]
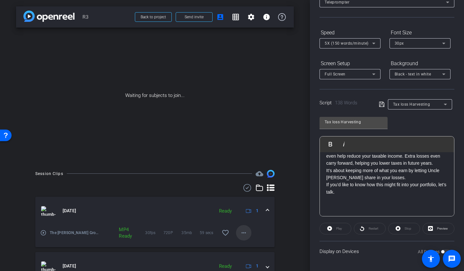
click at [240, 233] on mat-icon "more_horiz" at bounding box center [244, 233] width 8 height 8
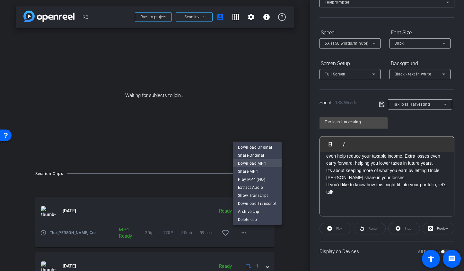
click at [252, 161] on span "Download MP4" at bounding box center [257, 164] width 39 height 8
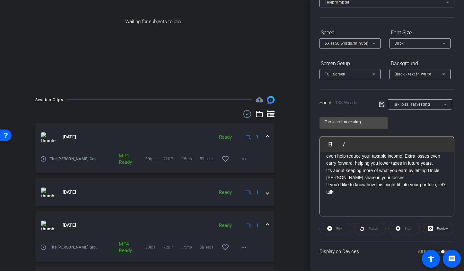
scroll to position [189, 0]
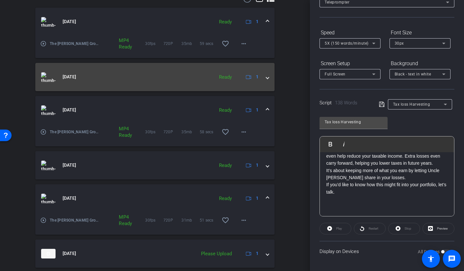
click at [266, 79] on span at bounding box center [267, 77] width 3 height 7
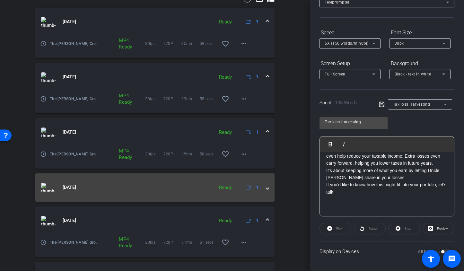
click at [268, 189] on mat-expansion-panel-header "[DATE] Ready 1" at bounding box center [154, 187] width 239 height 28
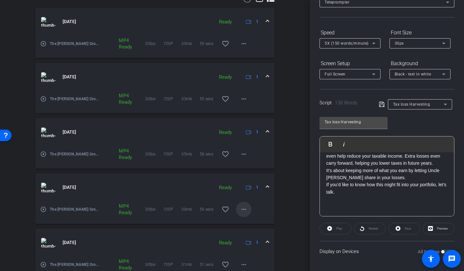
click at [243, 212] on mat-icon "more_horiz" at bounding box center [244, 210] width 8 height 8
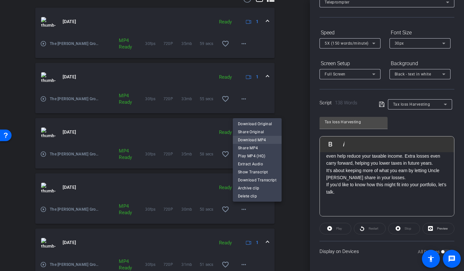
click at [249, 141] on span "Download MP4" at bounding box center [257, 140] width 39 height 8
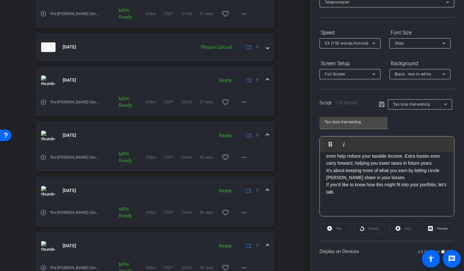
scroll to position [474, 0]
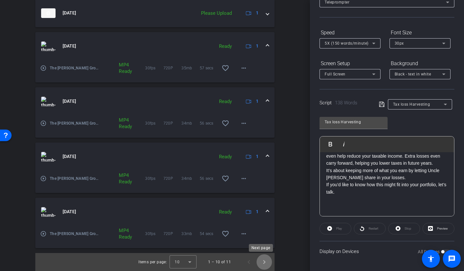
click at [260, 264] on span "Next page" at bounding box center [264, 261] width 15 height 15
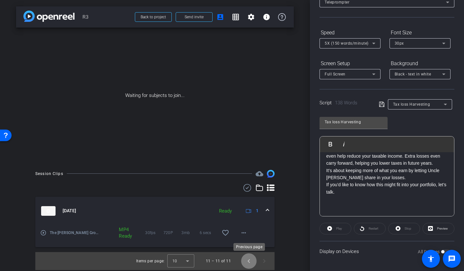
click at [246, 263] on span "Previous page" at bounding box center [248, 260] width 15 height 15
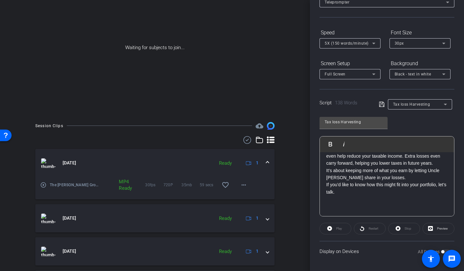
scroll to position [81, 0]
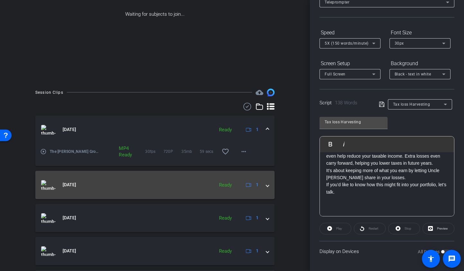
click at [266, 187] on mat-expansion-panel-header "[DATE] Ready 1" at bounding box center [154, 185] width 239 height 28
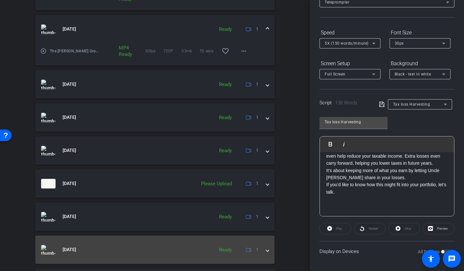
scroll to position [285, 0]
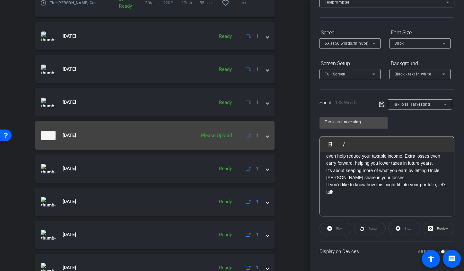
click at [264, 140] on mat-expansion-panel-header "[DATE] Please Upload 1" at bounding box center [154, 135] width 239 height 28
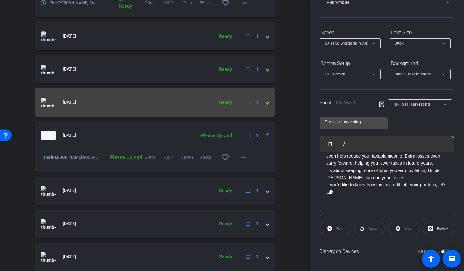
click at [262, 103] on div "[DATE] Ready 1" at bounding box center [153, 103] width 225 height 10
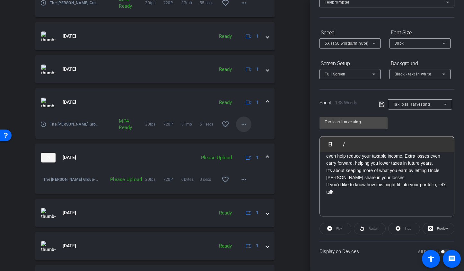
click at [244, 124] on span at bounding box center [243, 124] width 15 height 15
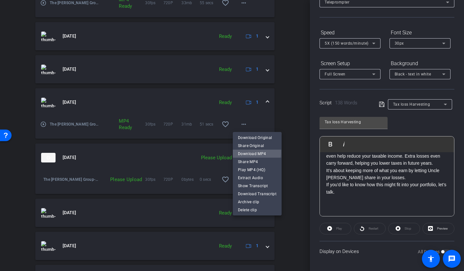
click at [241, 152] on span "Download MP4" at bounding box center [257, 154] width 39 height 8
